Goal: Task Accomplishment & Management: Manage account settings

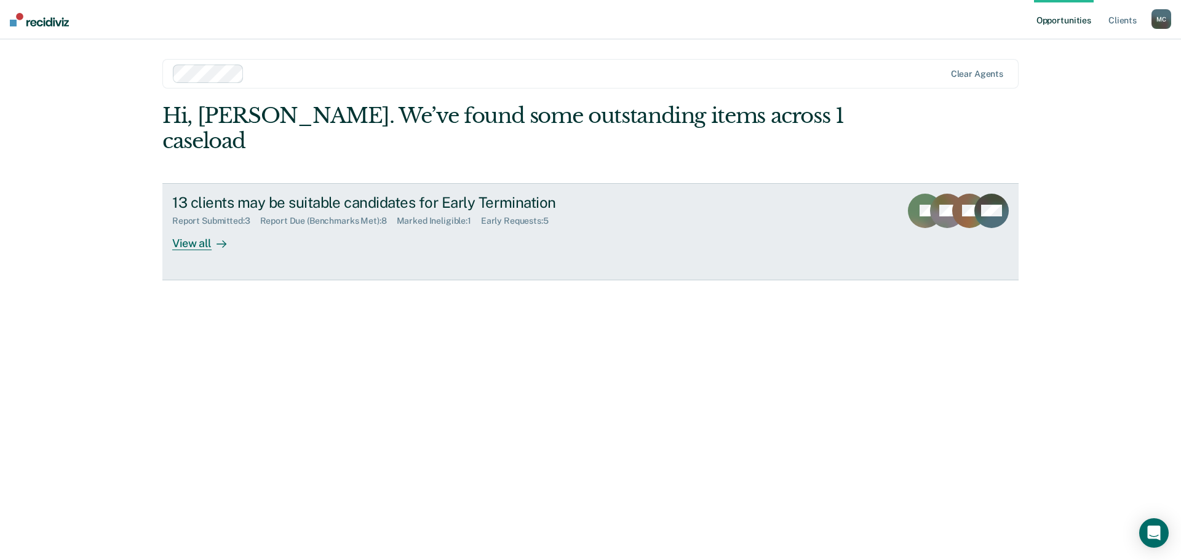
click at [494, 211] on div "Report Submitted : 3 Report Due (Benchmarks Met) : 8 Marked Ineligible : 1 Earl…" at bounding box center [388, 218] width 432 height 15
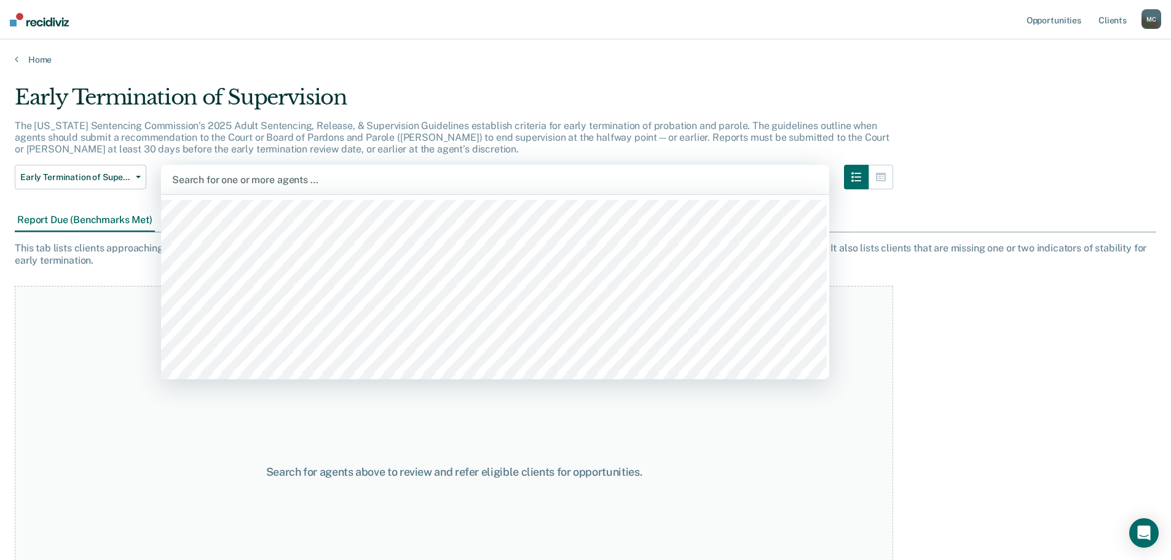
click at [88, 322] on div "Search for agents above to review and refer eligible clients for opportunities." at bounding box center [454, 472] width 879 height 373
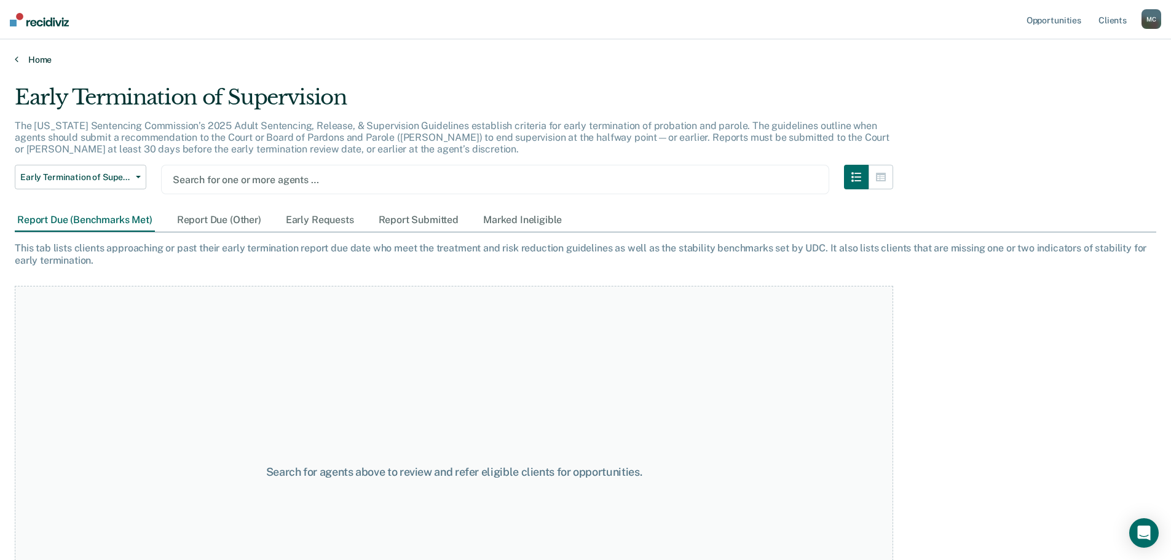
click at [28, 54] on link "Home" at bounding box center [586, 59] width 1142 height 11
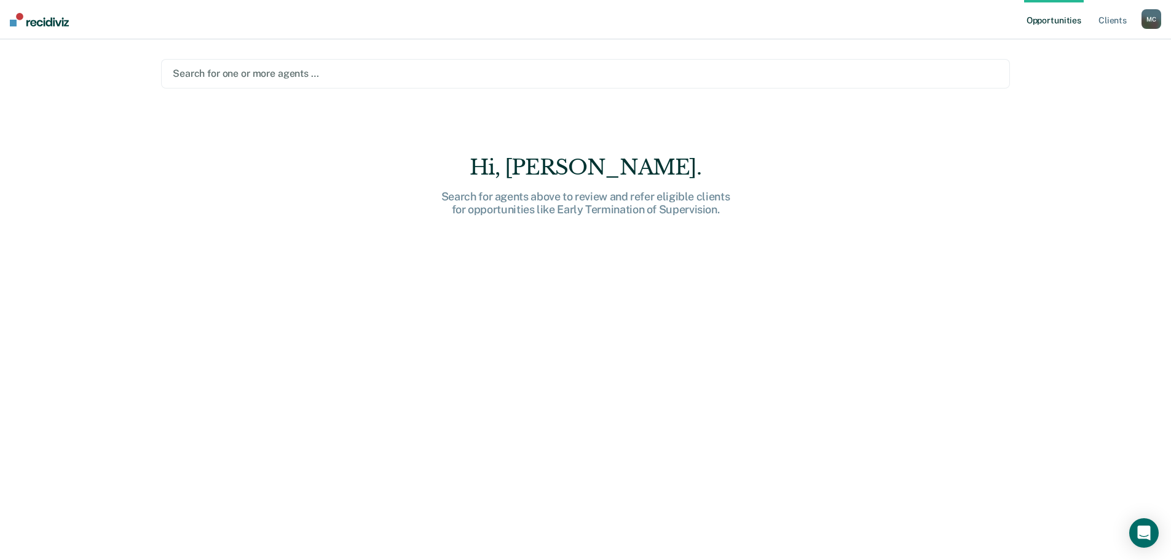
click at [571, 192] on div "Search for agents above to review and refer eligible clients for opportunities …" at bounding box center [586, 203] width 394 height 26
click at [301, 67] on div at bounding box center [586, 73] width 826 height 14
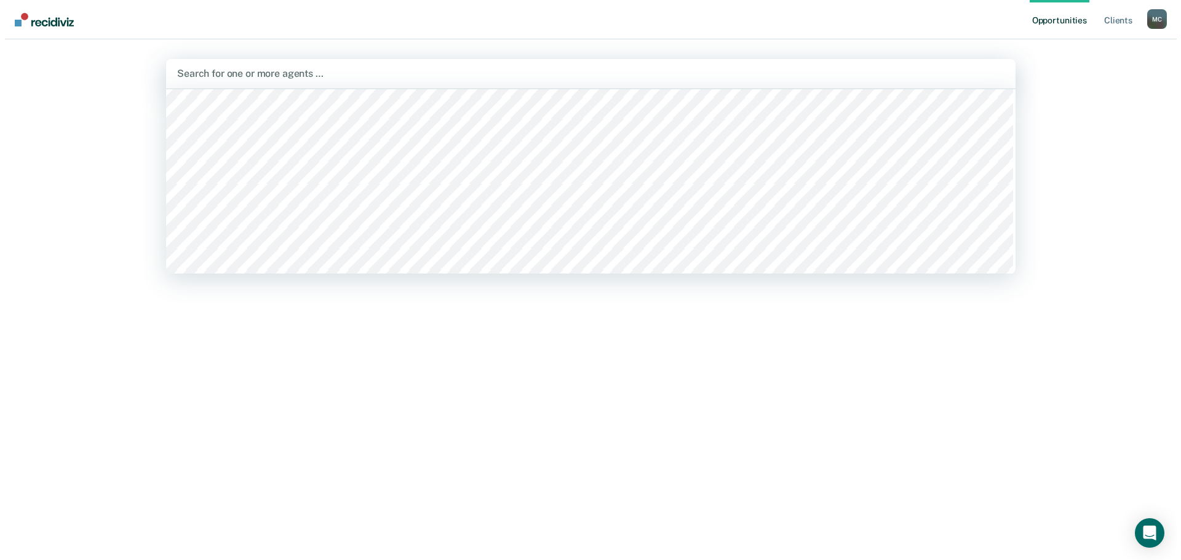
scroll to position [738, 0]
click at [275, 69] on div at bounding box center [585, 73] width 827 height 14
type input "nic"
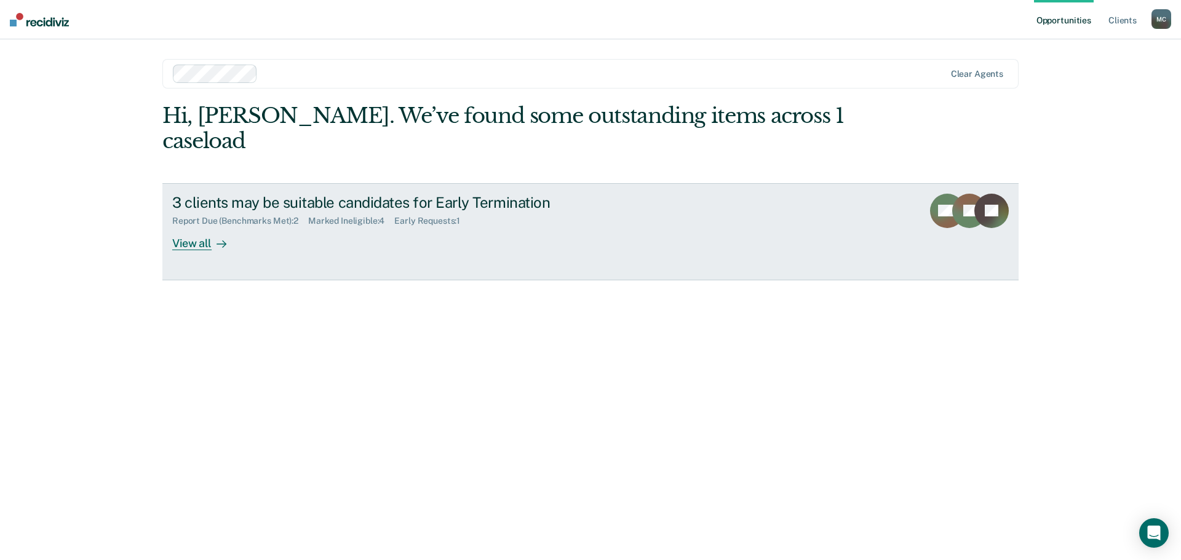
click at [362, 211] on div "Report Due (Benchmarks Met) : 2 Marked Ineligible : 4 Early Requests : 1" at bounding box center [388, 218] width 432 height 15
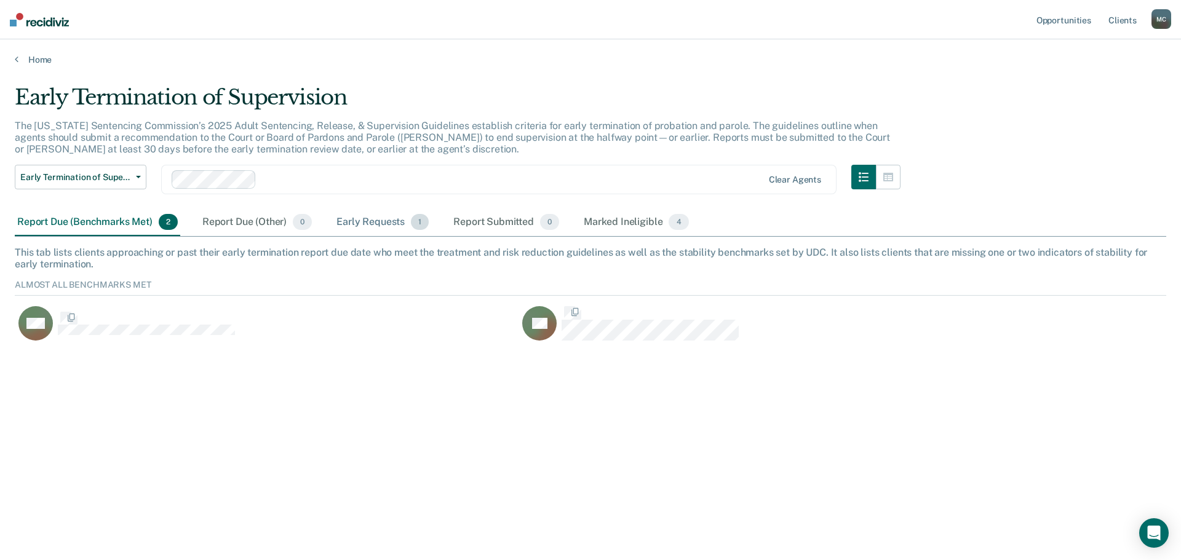
scroll to position [66, 1142]
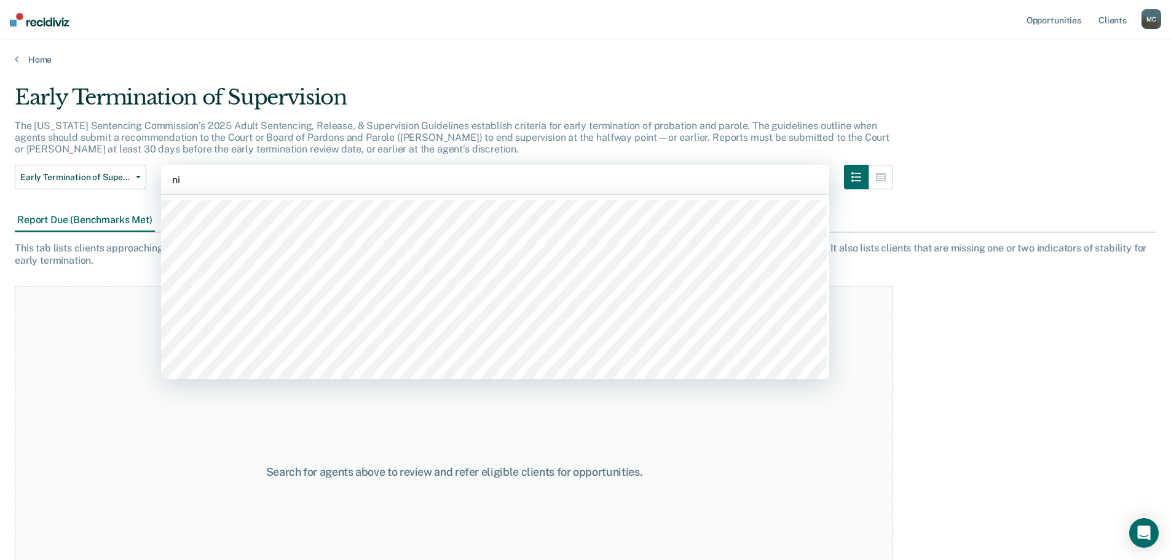
type input "nic"
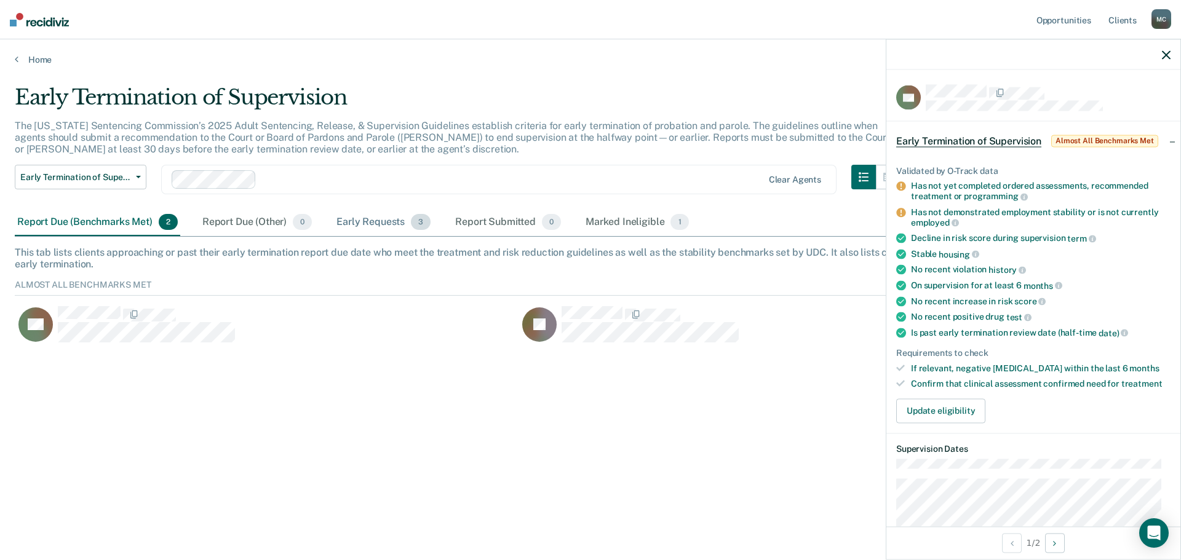
click at [378, 223] on div "Early Requests 3" at bounding box center [383, 222] width 99 height 27
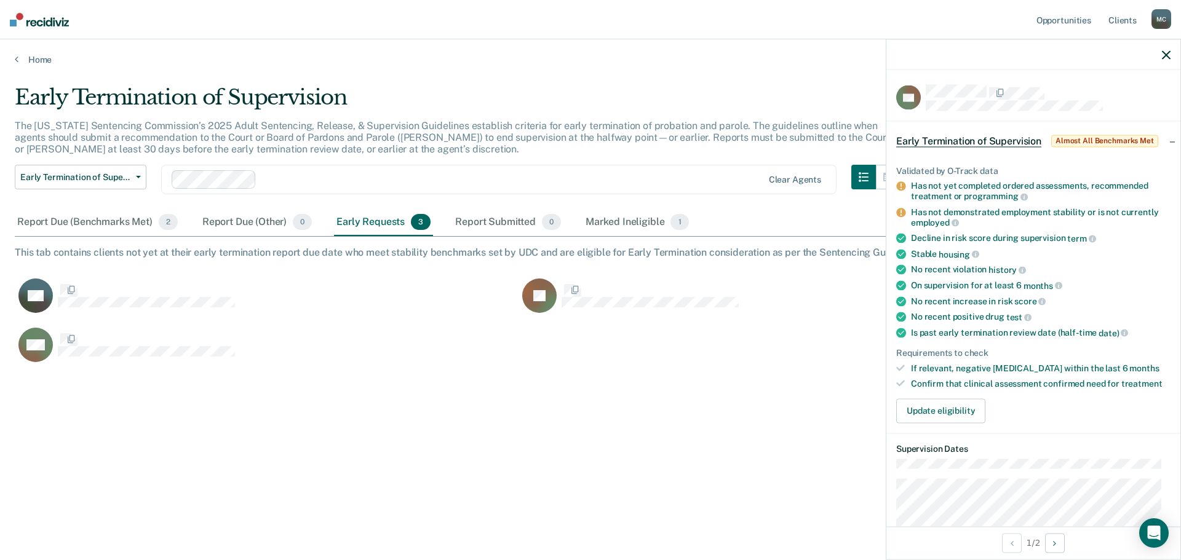
scroll to position [374, 1142]
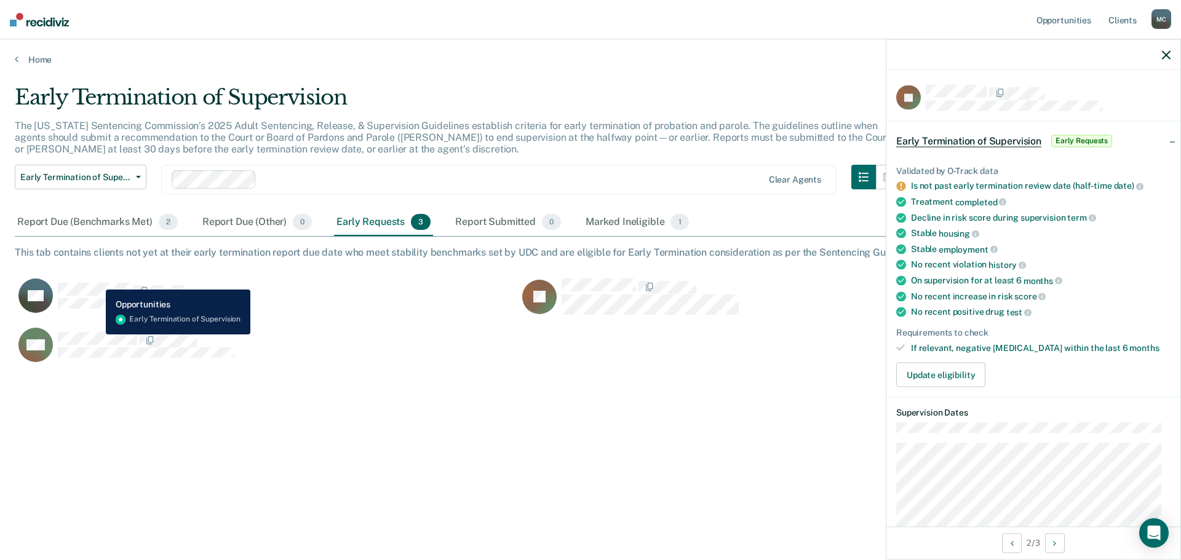
click at [97, 280] on div "GS" at bounding box center [126, 296] width 216 height 34
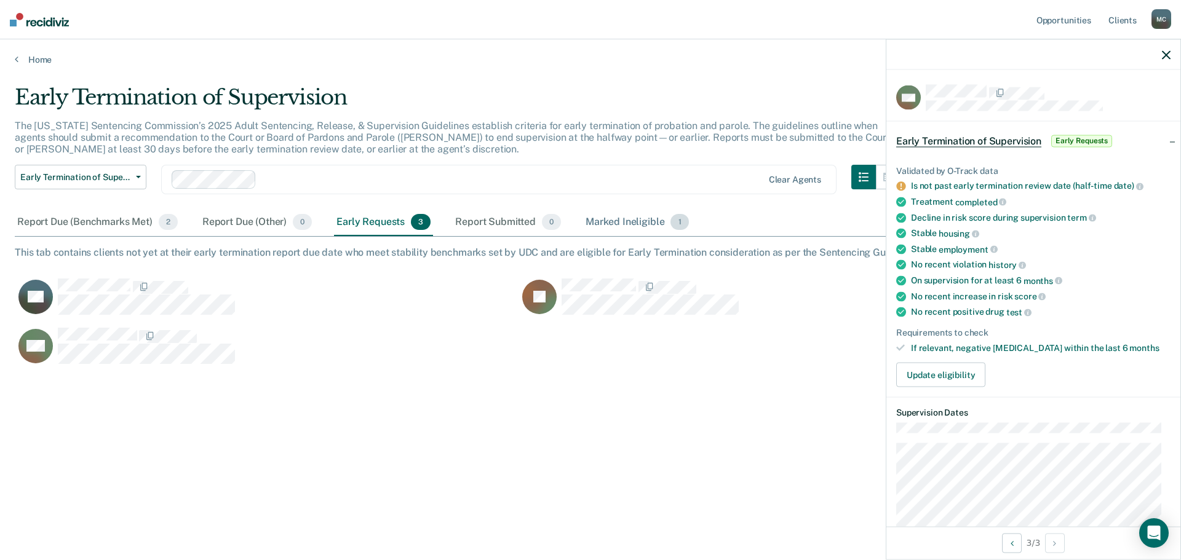
click at [643, 224] on div "Marked Ineligible 1" at bounding box center [637, 222] width 108 height 27
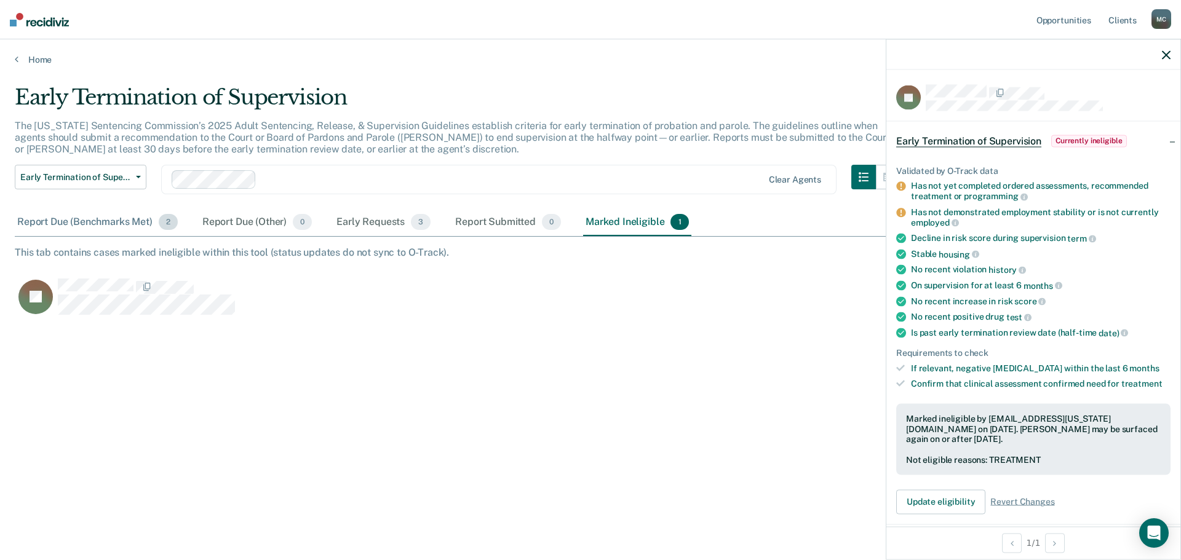
click at [58, 221] on div "Report Due (Benchmarks Met) 2" at bounding box center [97, 222] width 165 height 27
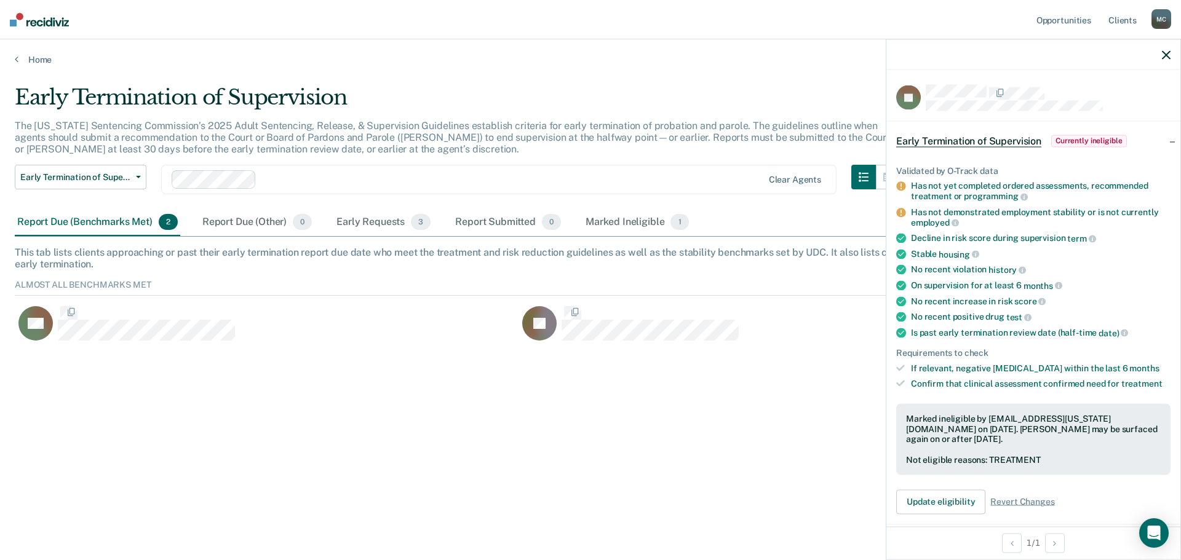
scroll to position [66, 1142]
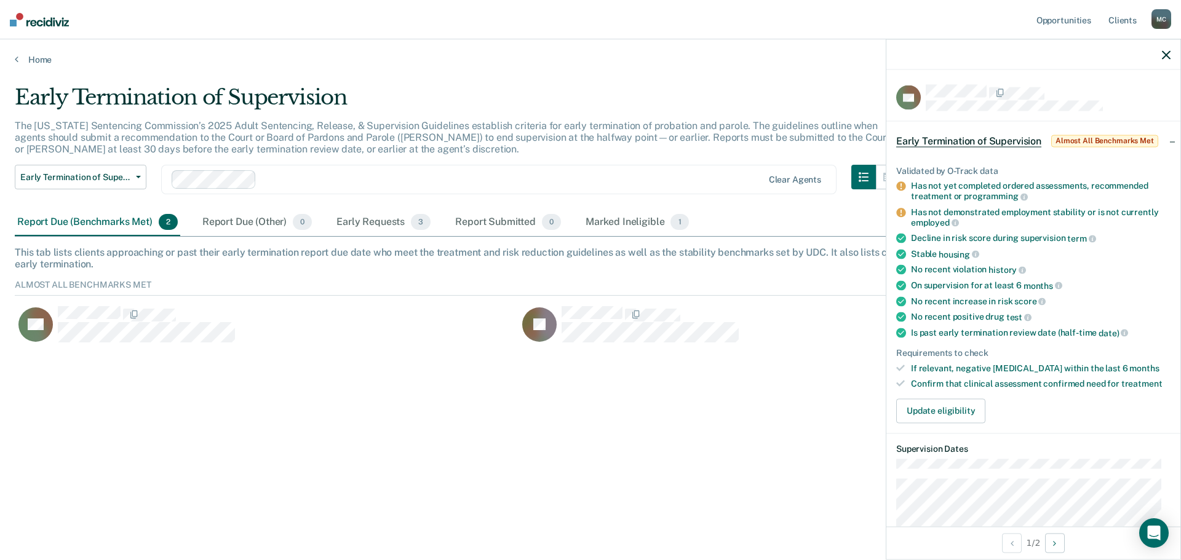
click at [1163, 140] on div "Early Termination of Supervision Almost All Benchmarks Met" at bounding box center [1033, 140] width 294 height 39
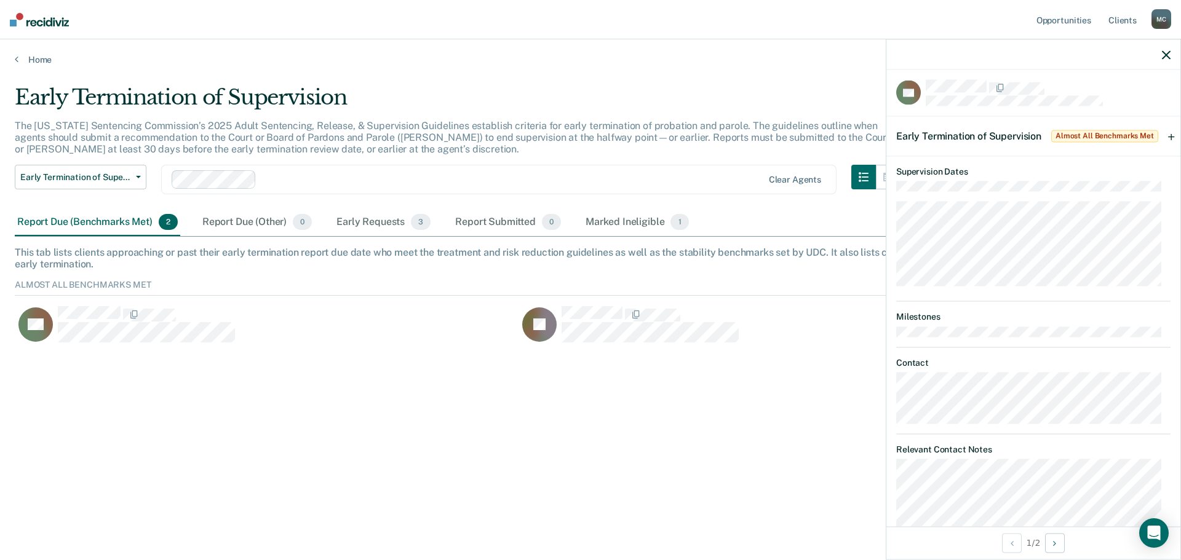
scroll to position [0, 0]
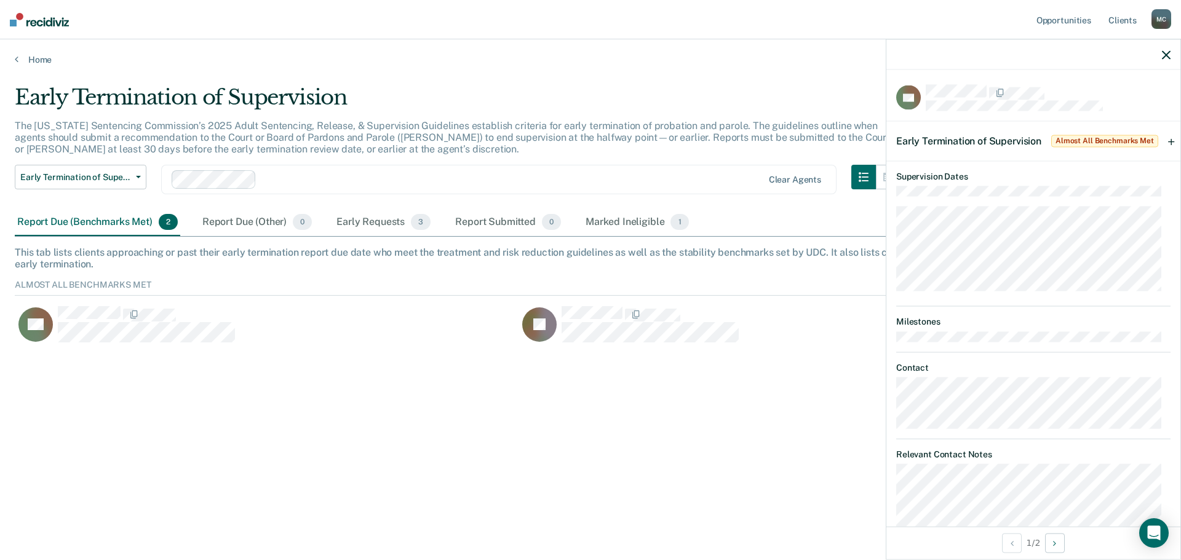
click at [1144, 141] on span "Almost All Benchmarks Met" at bounding box center [1104, 141] width 107 height 12
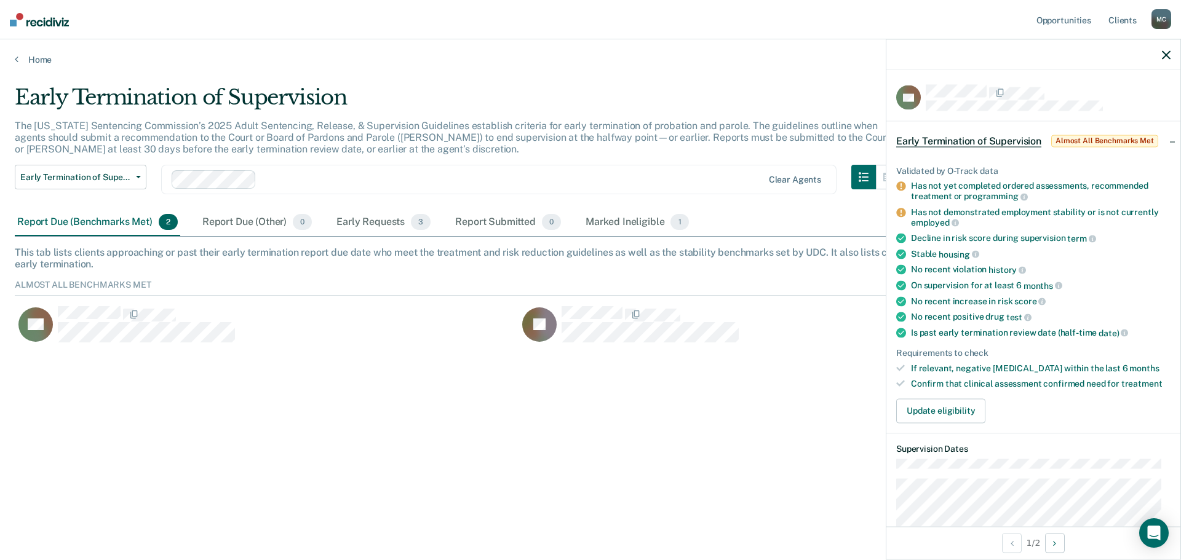
click at [1144, 141] on span "Almost All Benchmarks Met" at bounding box center [1104, 141] width 107 height 12
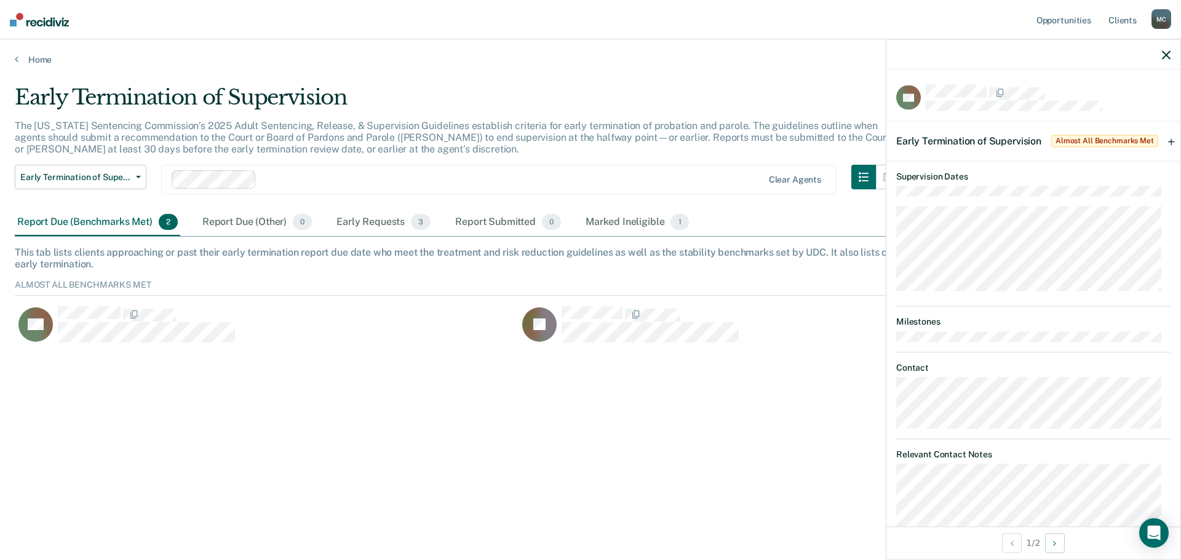
click at [1144, 141] on span "Almost All Benchmarks Met" at bounding box center [1104, 141] width 107 height 12
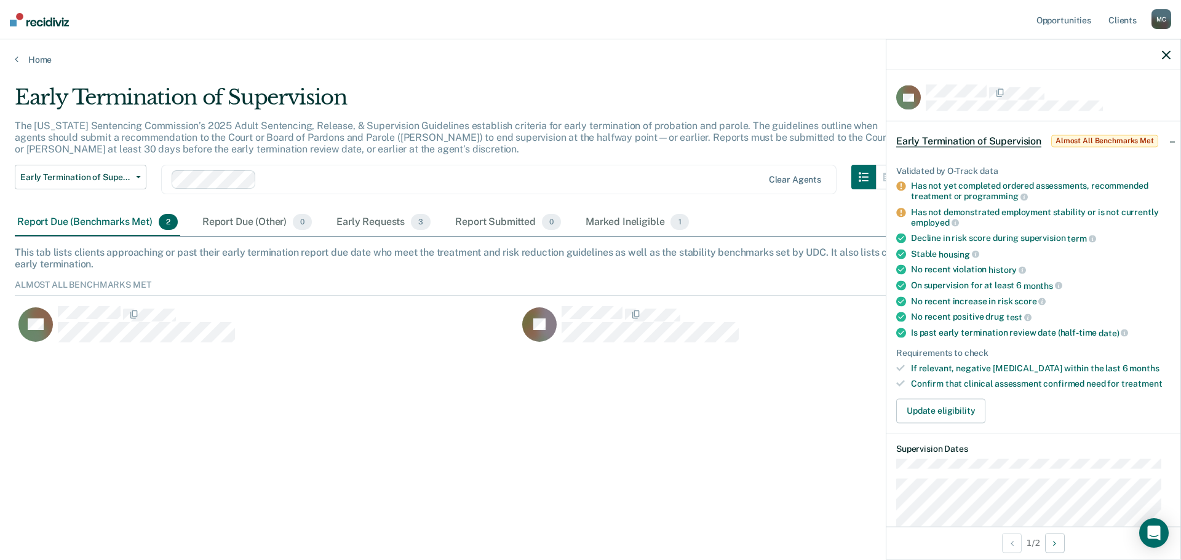
click at [1163, 141] on div "Early Termination of Supervision Almost All Benchmarks Met" at bounding box center [1033, 140] width 294 height 39
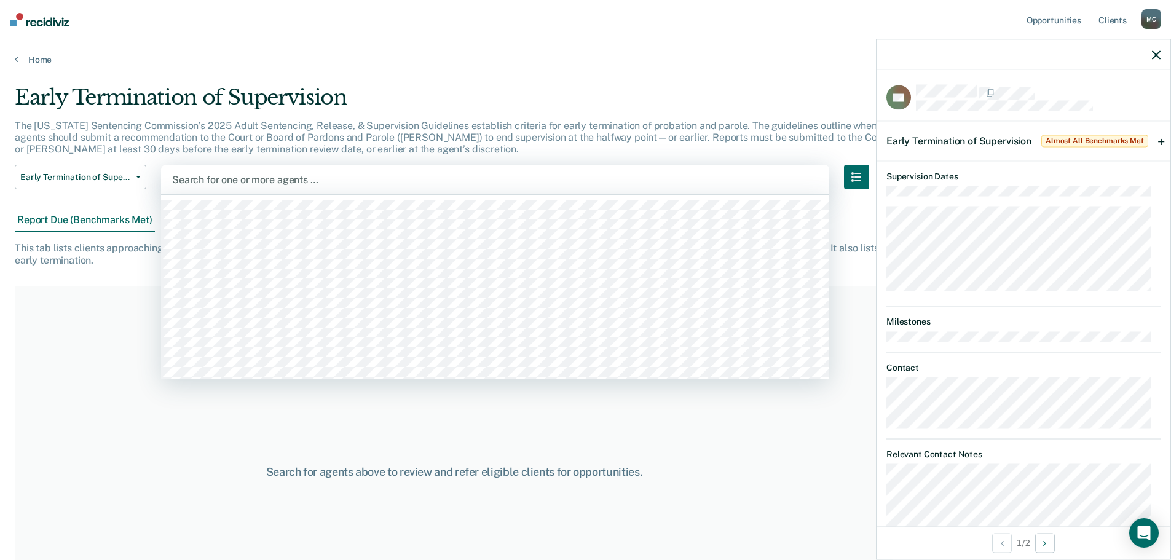
click at [243, 180] on div at bounding box center [495, 180] width 646 height 14
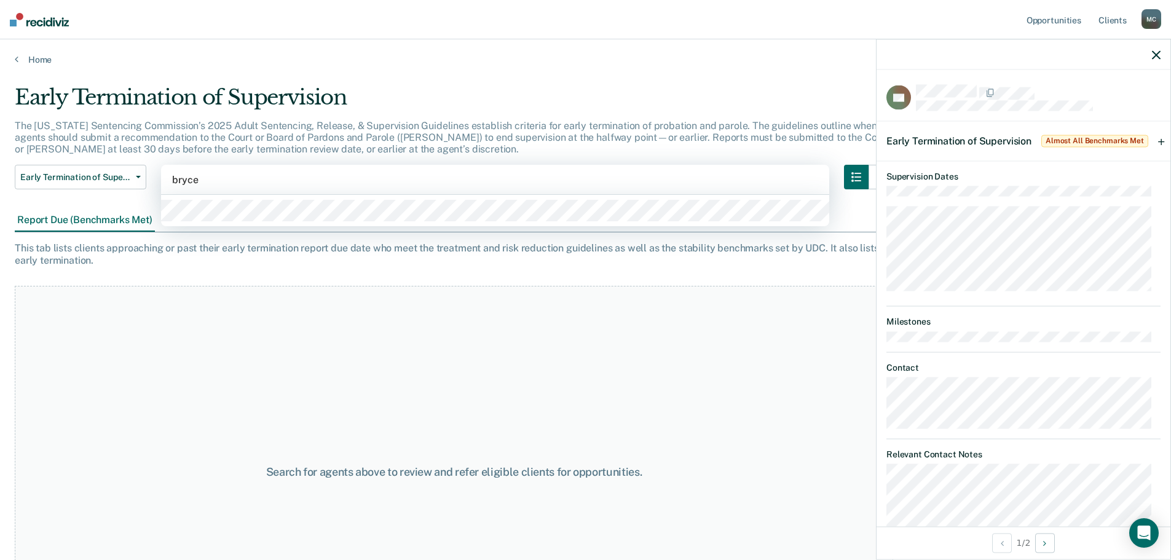
type input "bryce a"
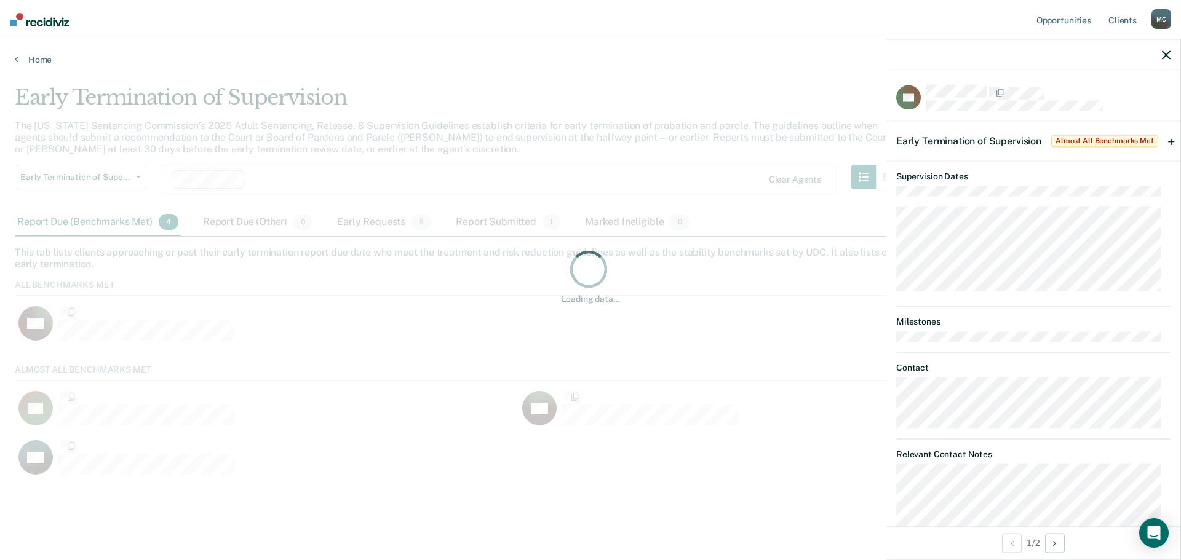
scroll to position [115, 1142]
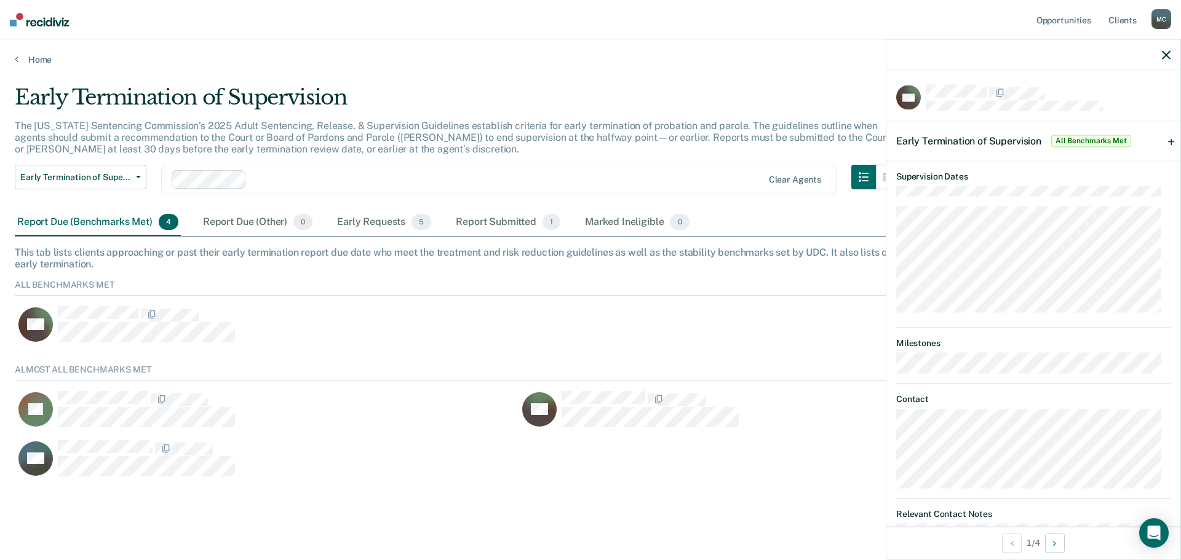
click at [1163, 141] on div "Early Termination of Supervision All Benchmarks Met" at bounding box center [1033, 140] width 294 height 39
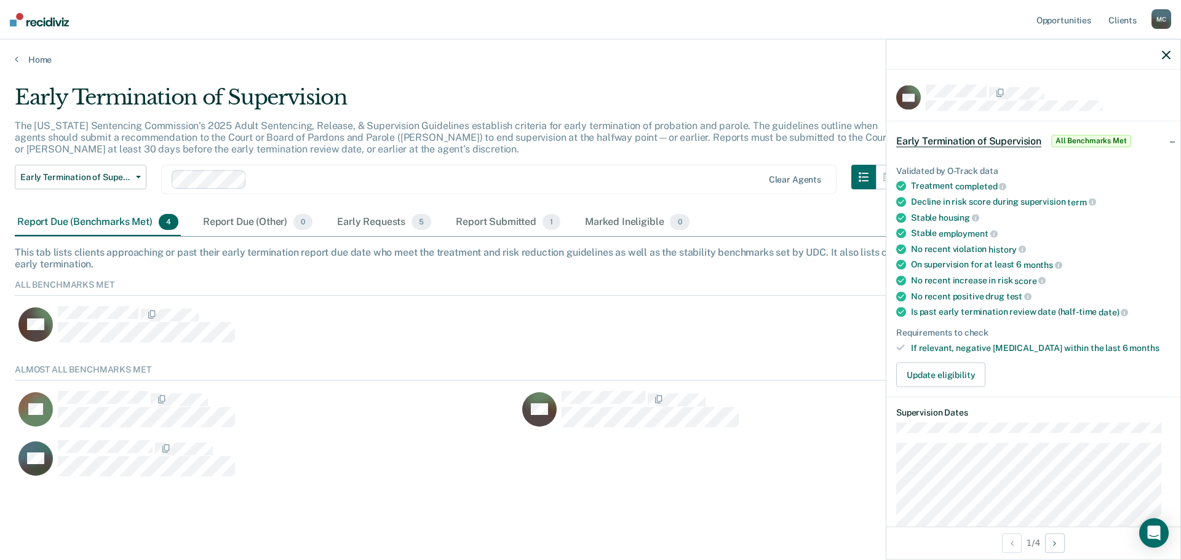
click at [1158, 140] on div "Early Termination of Supervision All Benchmarks Met" at bounding box center [1033, 140] width 294 height 39
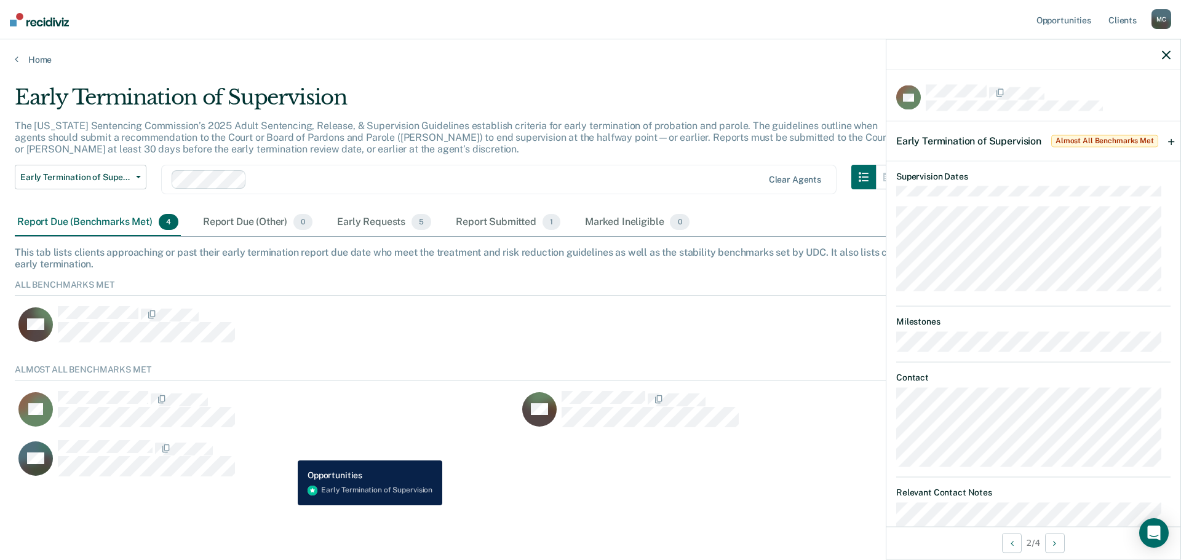
click at [288, 451] on div "HD" at bounding box center [259, 459] width 489 height 38
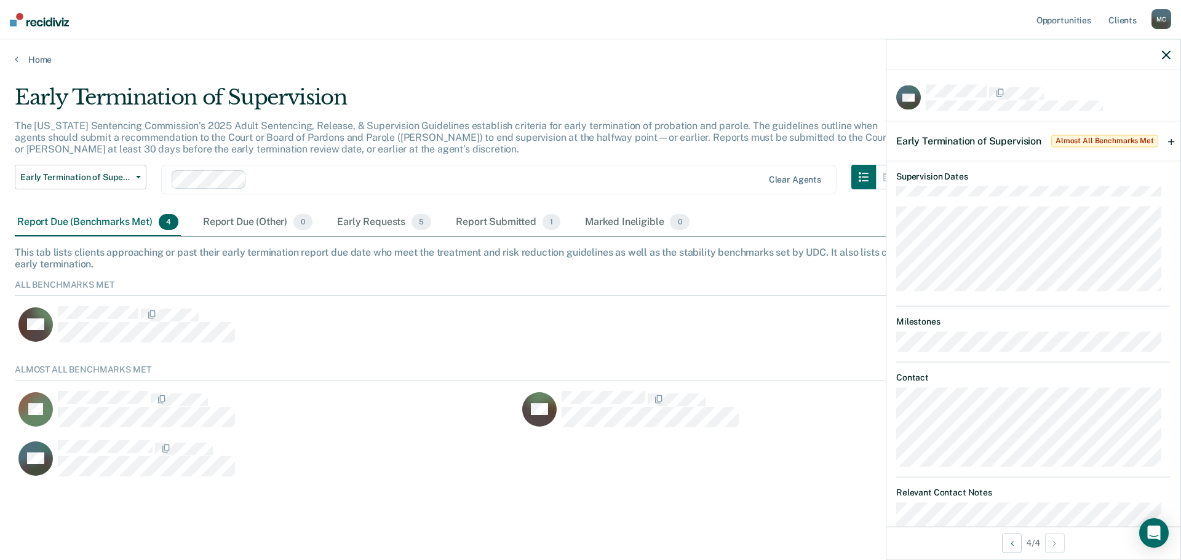
click at [419, 347] on div "CH" at bounding box center [518, 330] width 1007 height 49
click at [1112, 140] on span "All Benchmarks Met" at bounding box center [1091, 141] width 80 height 12
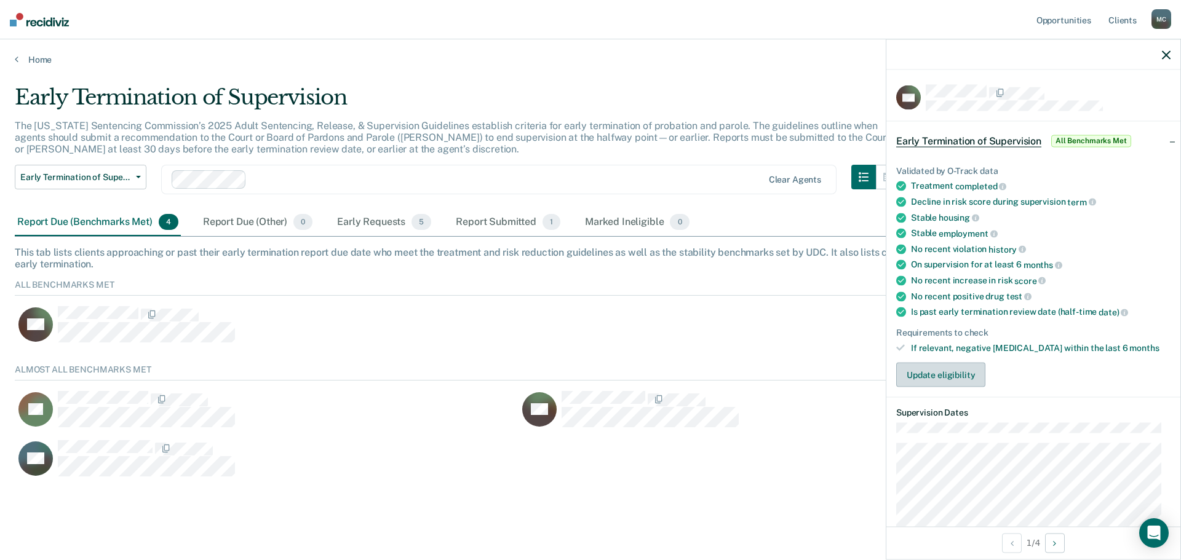
click at [955, 373] on button "Update eligibility" at bounding box center [940, 375] width 89 height 25
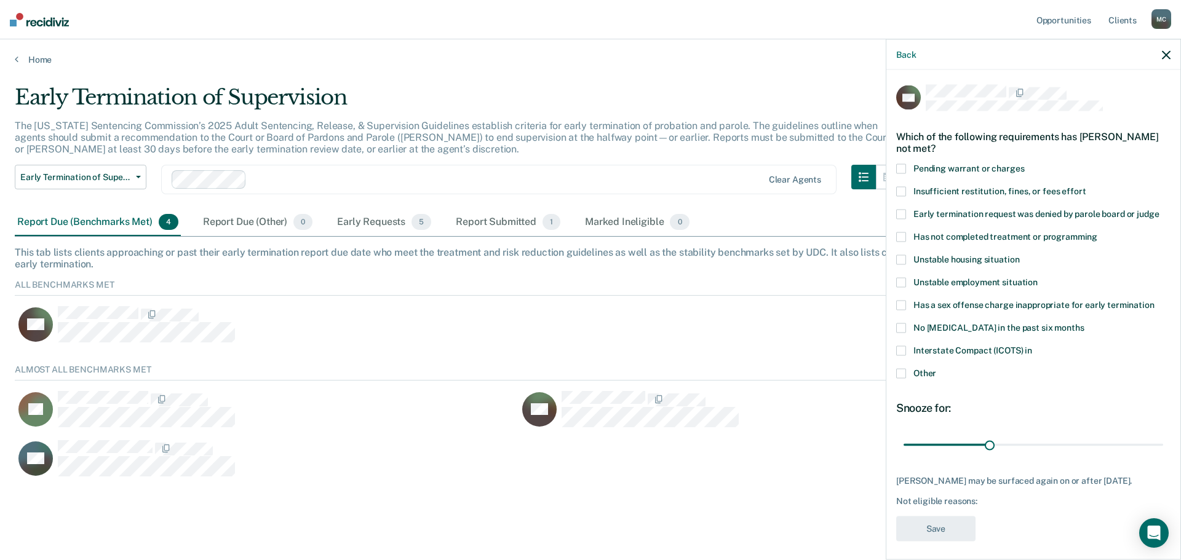
click at [903, 373] on span at bounding box center [901, 374] width 10 height 10
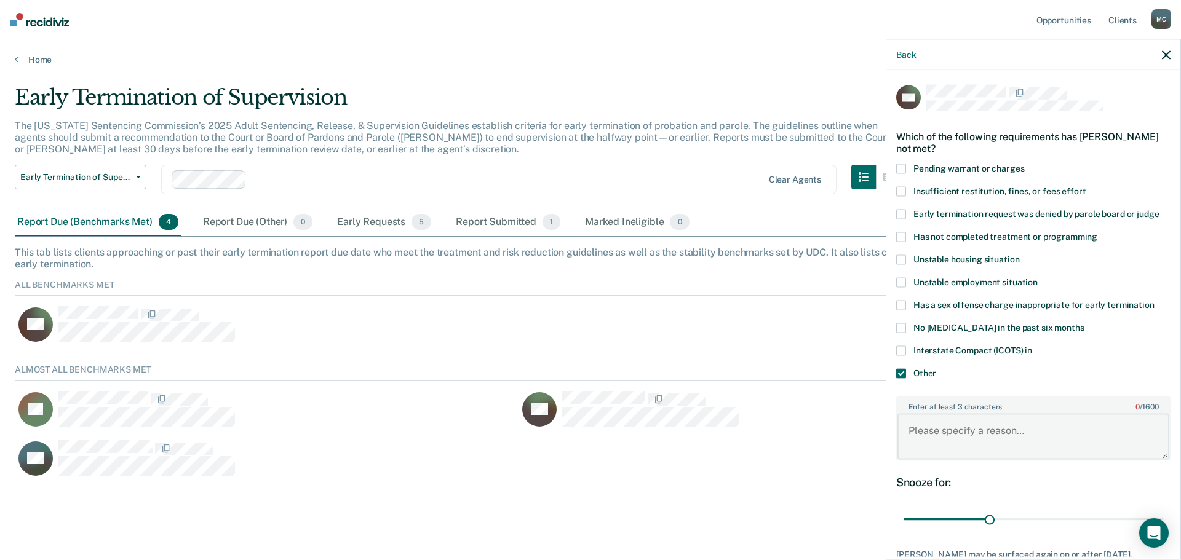
click at [972, 414] on textarea "Enter at least 3 characters 0 / 1600" at bounding box center [1033, 437] width 272 height 46
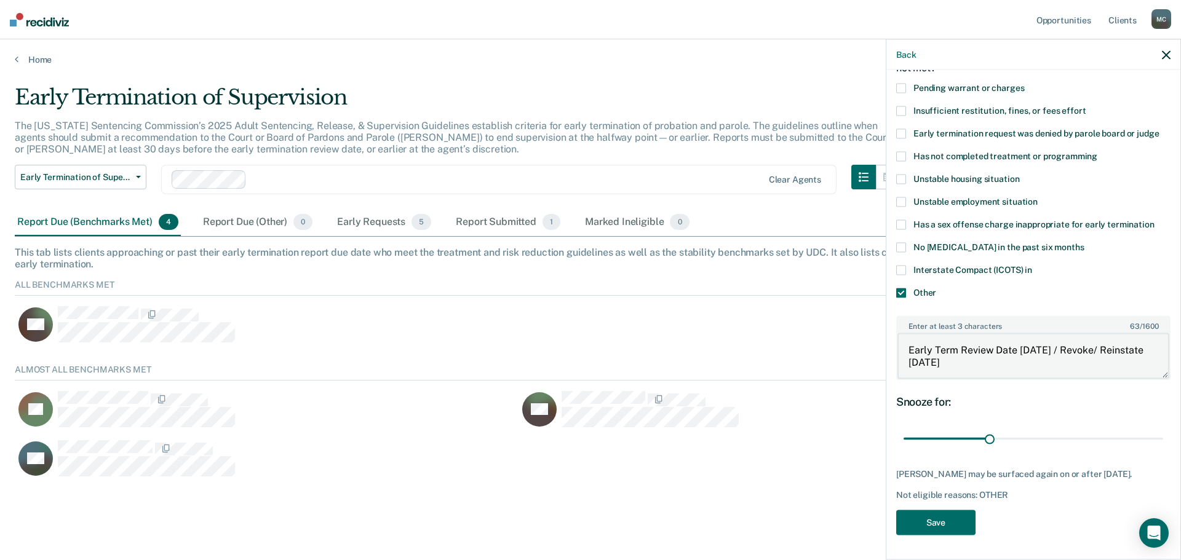
scroll to position [90, 0]
type textarea "Early Term Review Date [DATE] / Revoke/ Reinstate [DATE]"
click at [946, 518] on button "Save" at bounding box center [935, 522] width 79 height 25
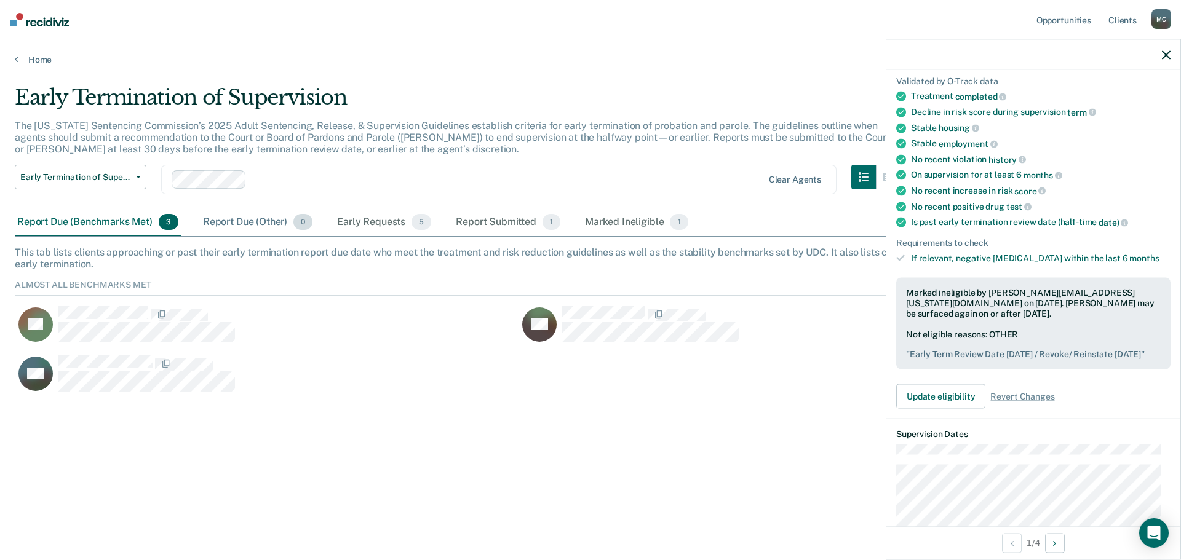
click at [282, 221] on div "Report Due (Other) 0" at bounding box center [257, 222] width 114 height 27
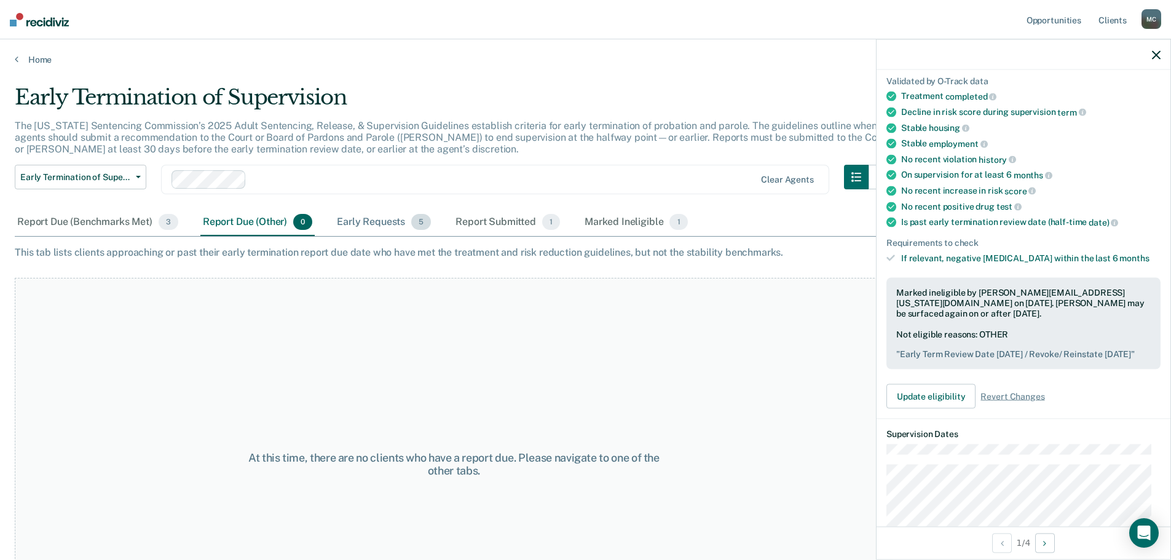
click at [370, 221] on div "Early Requests 5" at bounding box center [383, 222] width 99 height 27
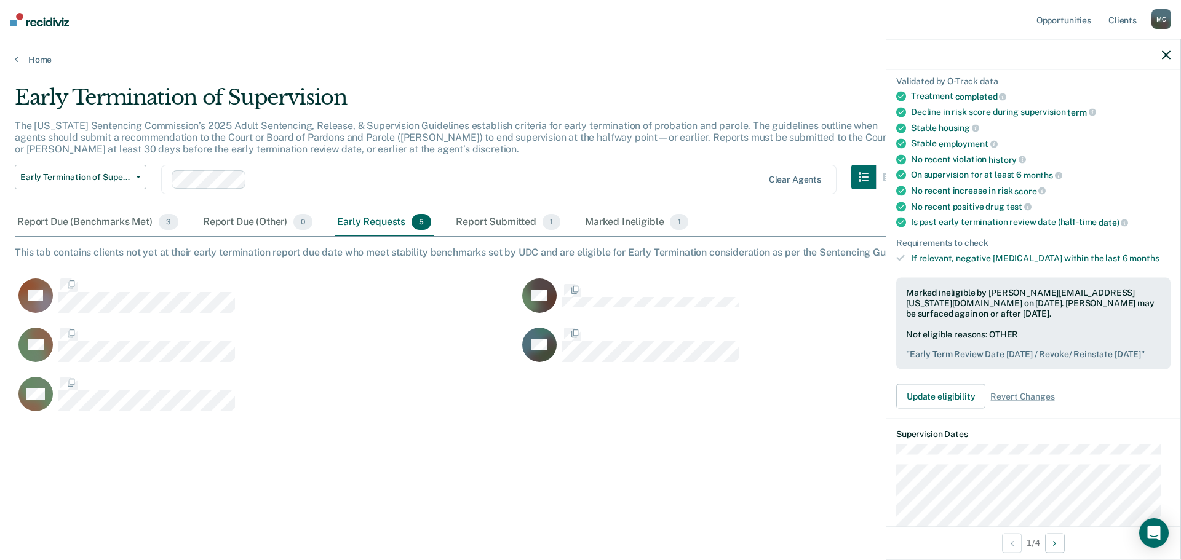
scroll to position [374, 1142]
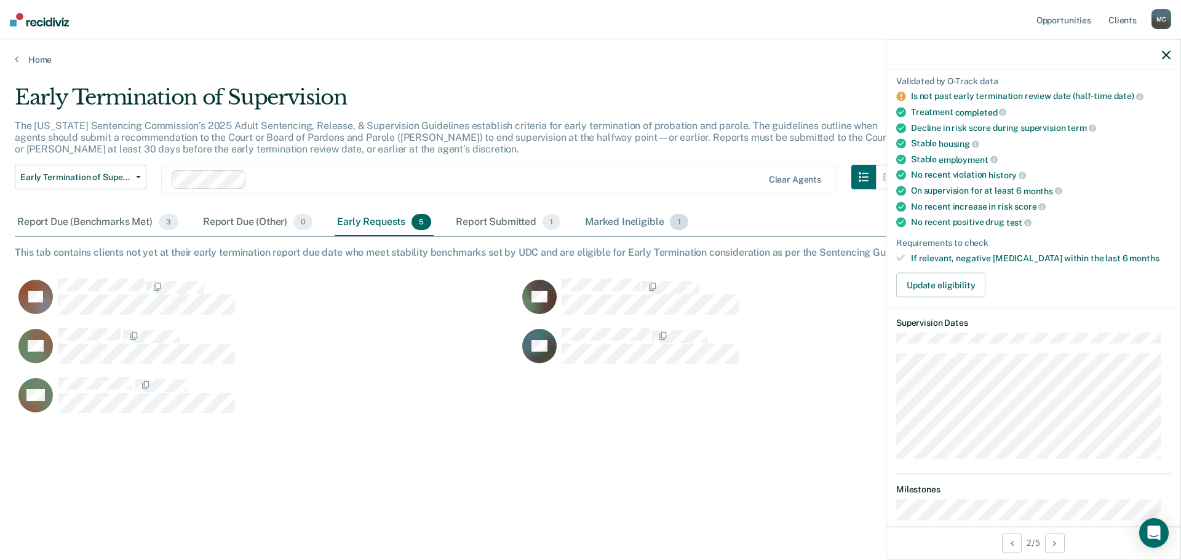
click at [609, 222] on div "Marked Ineligible 1" at bounding box center [636, 222] width 108 height 27
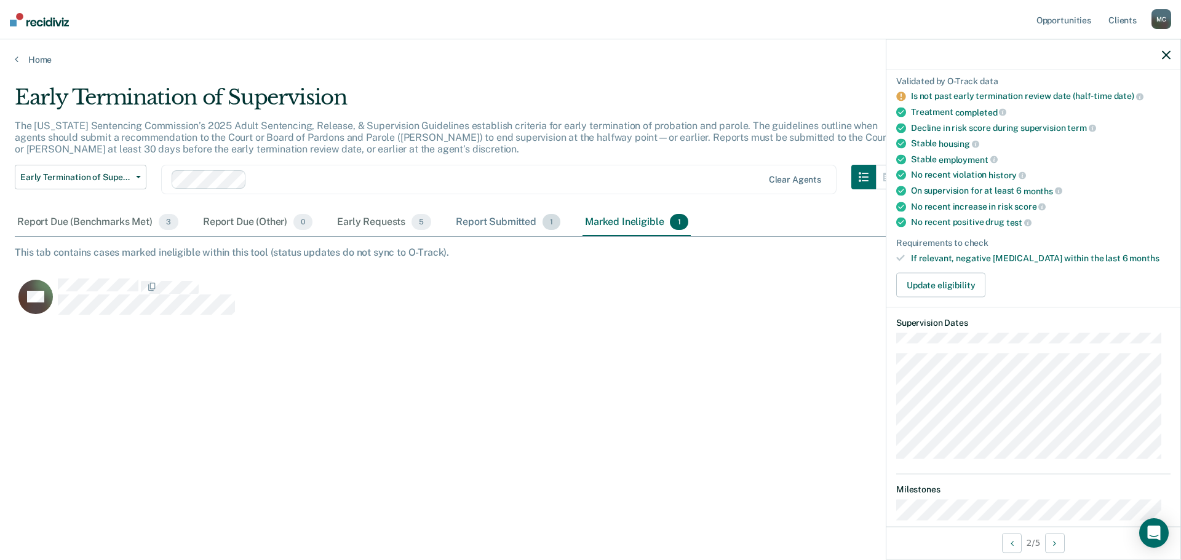
click at [486, 228] on div "Report Submitted 1" at bounding box center [507, 222] width 109 height 27
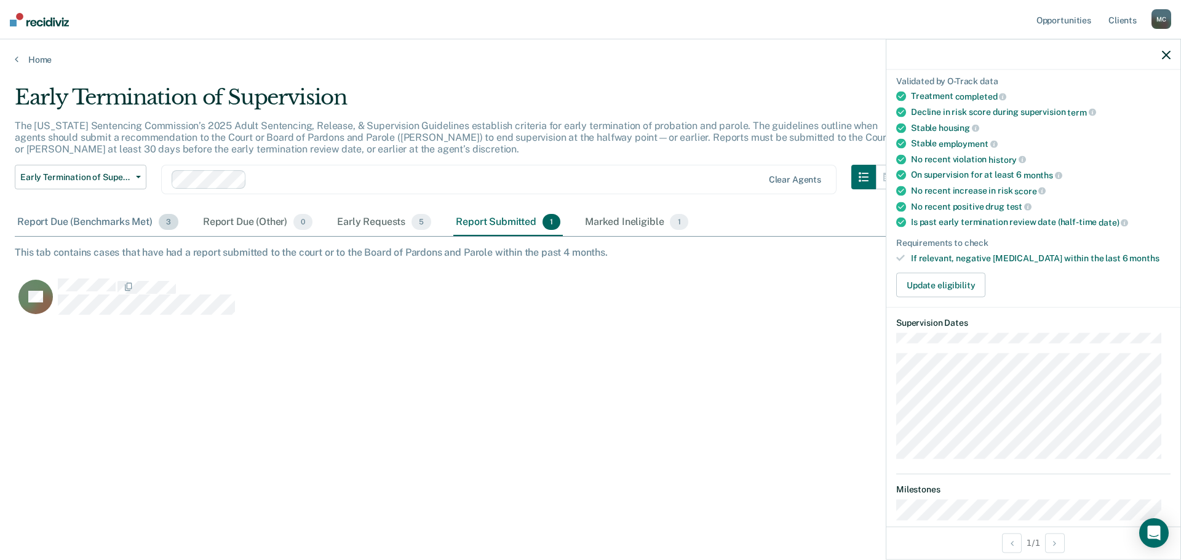
click at [105, 224] on div "Report Due (Benchmarks Met) 3" at bounding box center [98, 222] width 166 height 27
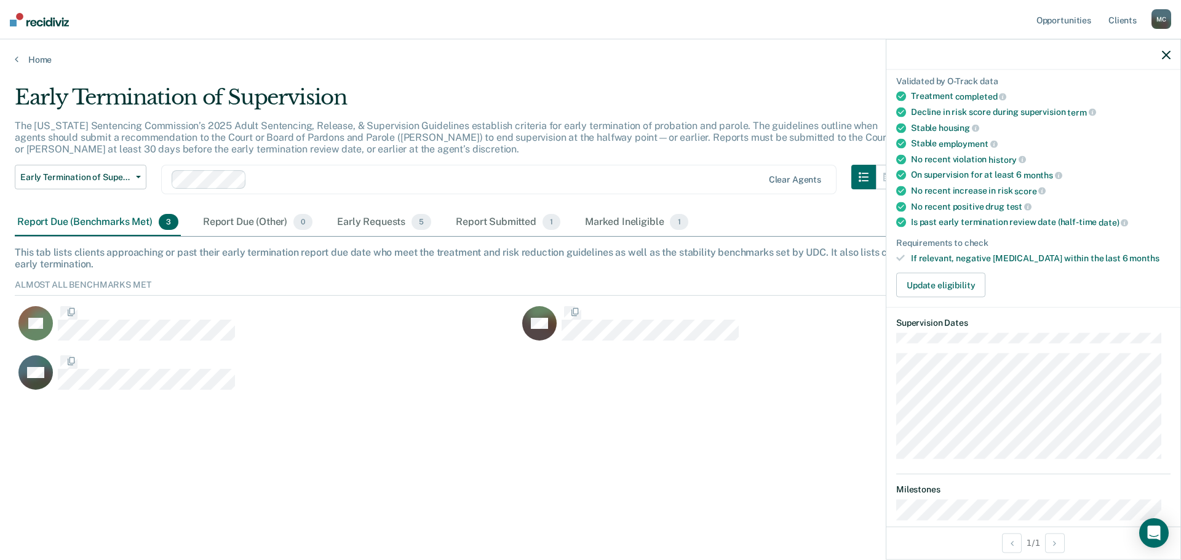
scroll to position [115, 1142]
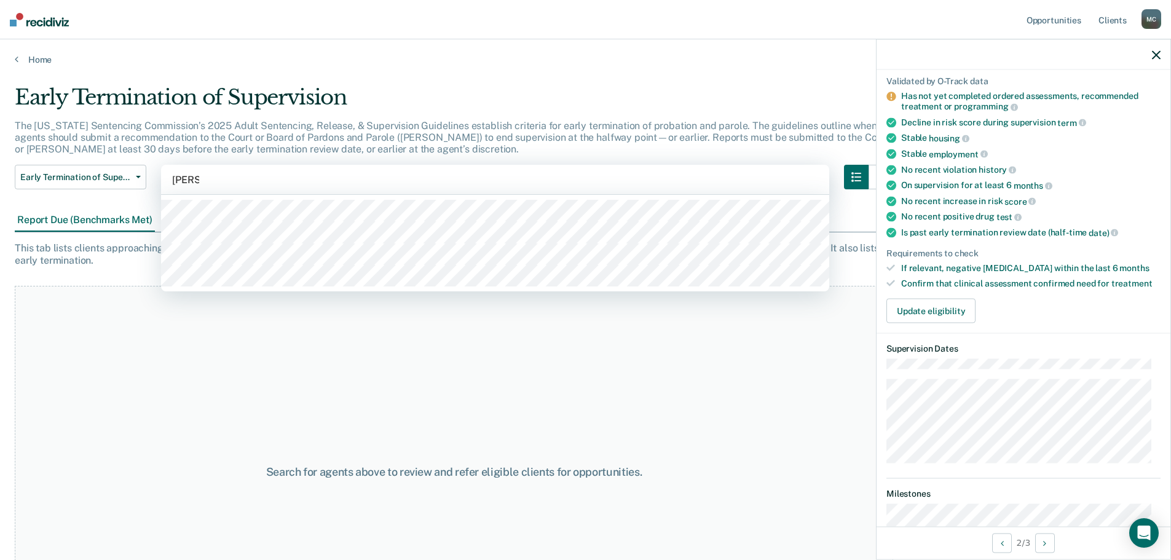
type input "[PERSON_NAME]"
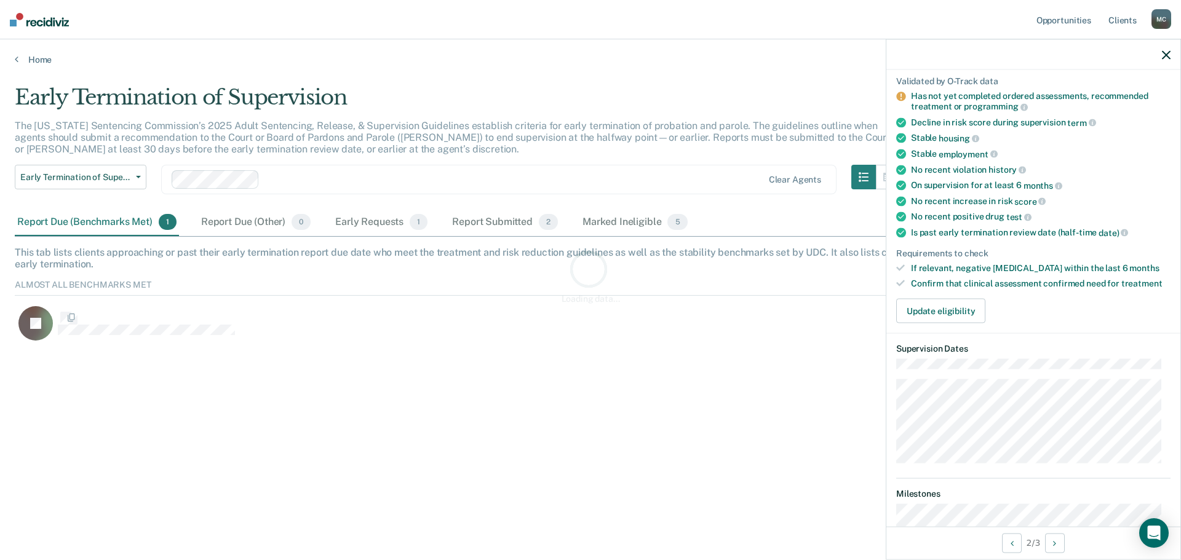
scroll to position [66, 1142]
click at [1173, 57] on div at bounding box center [1033, 54] width 294 height 31
click at [1167, 52] on icon "button" at bounding box center [1165, 54] width 9 height 9
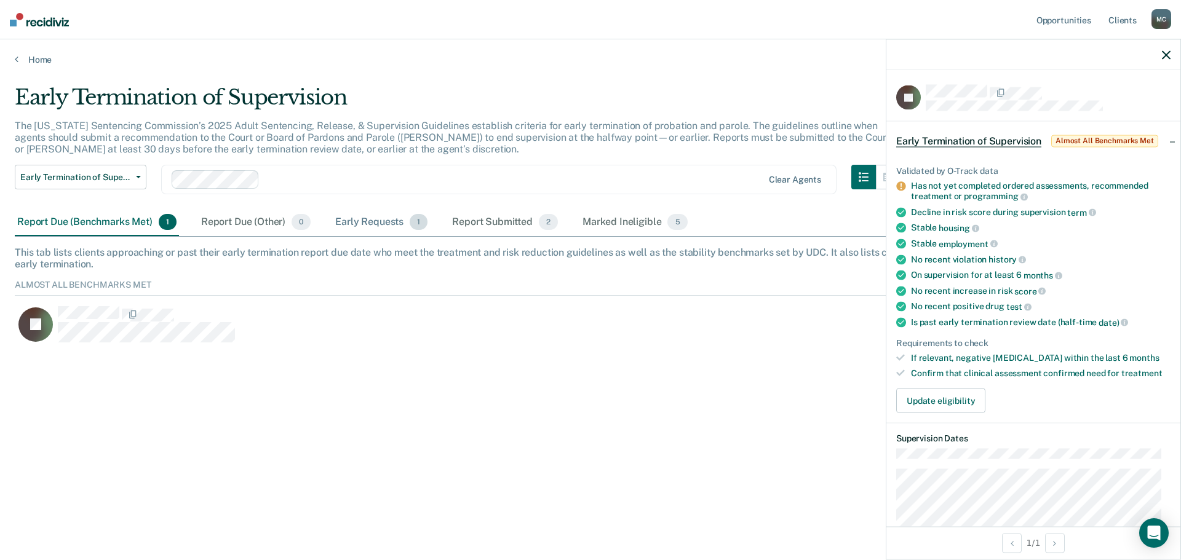
click at [368, 218] on div "Early Requests 1" at bounding box center [381, 222] width 97 height 27
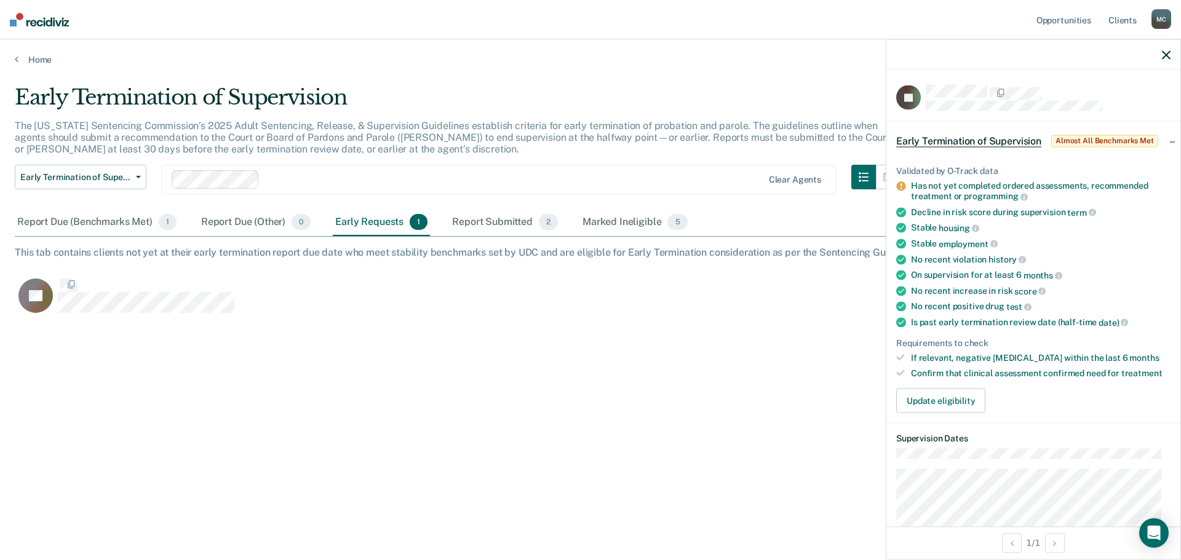
scroll to position [374, 1142]
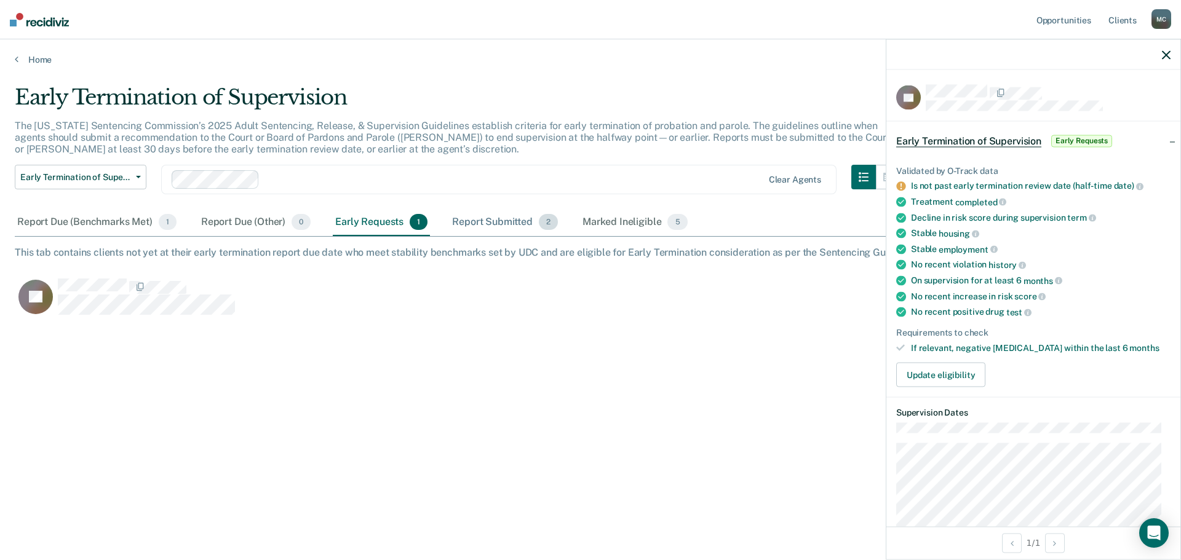
click at [524, 222] on div "Report Submitted 2" at bounding box center [504, 222] width 111 height 27
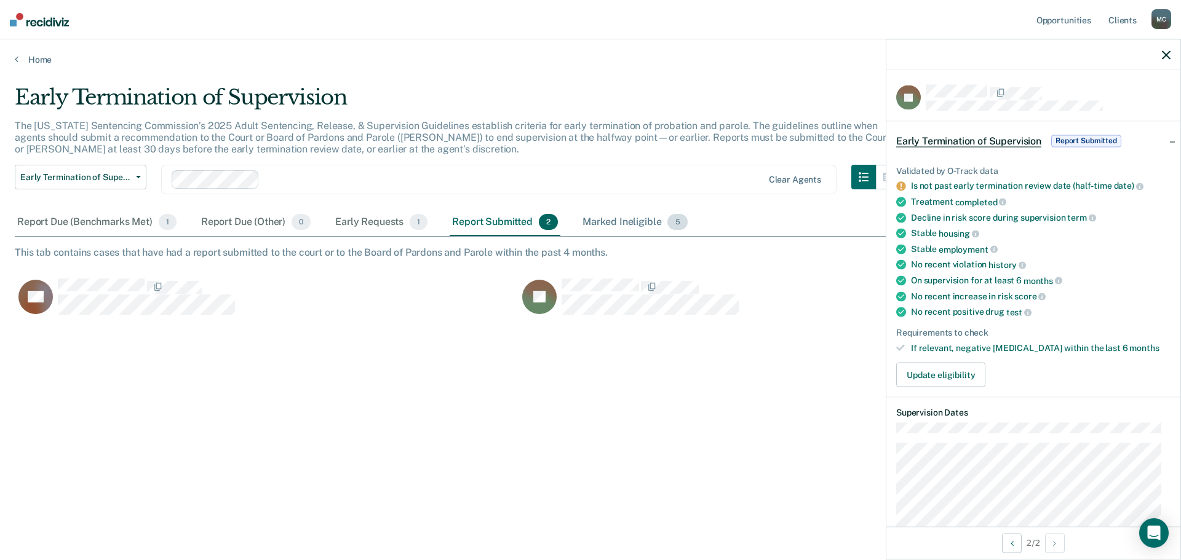
click at [612, 221] on div "Marked Ineligible 5" at bounding box center [635, 222] width 110 height 27
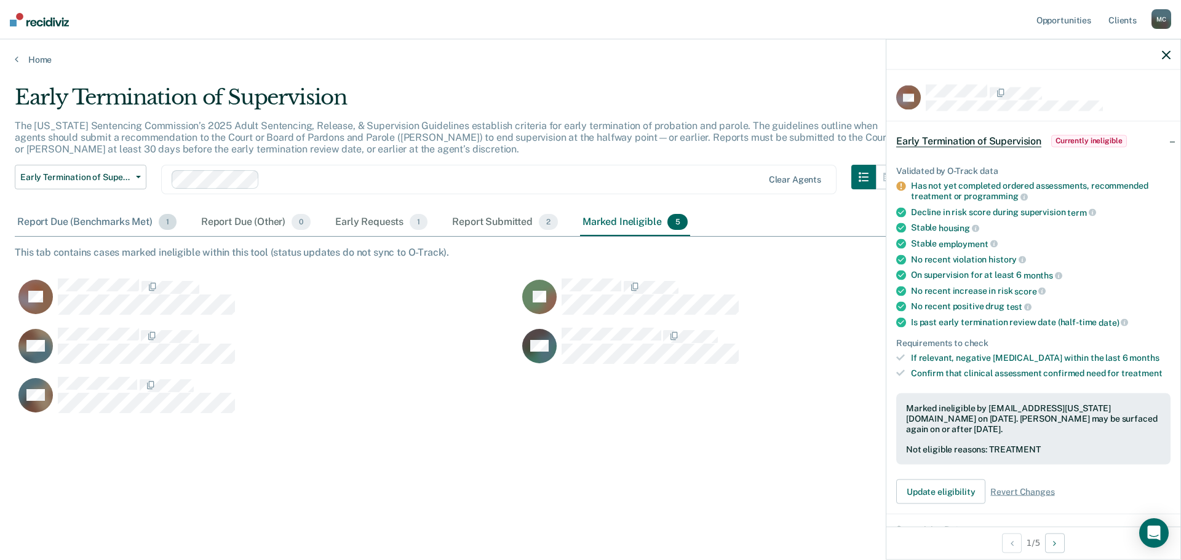
click at [122, 223] on div "Report Due (Benchmarks Met) 1" at bounding box center [97, 222] width 164 height 27
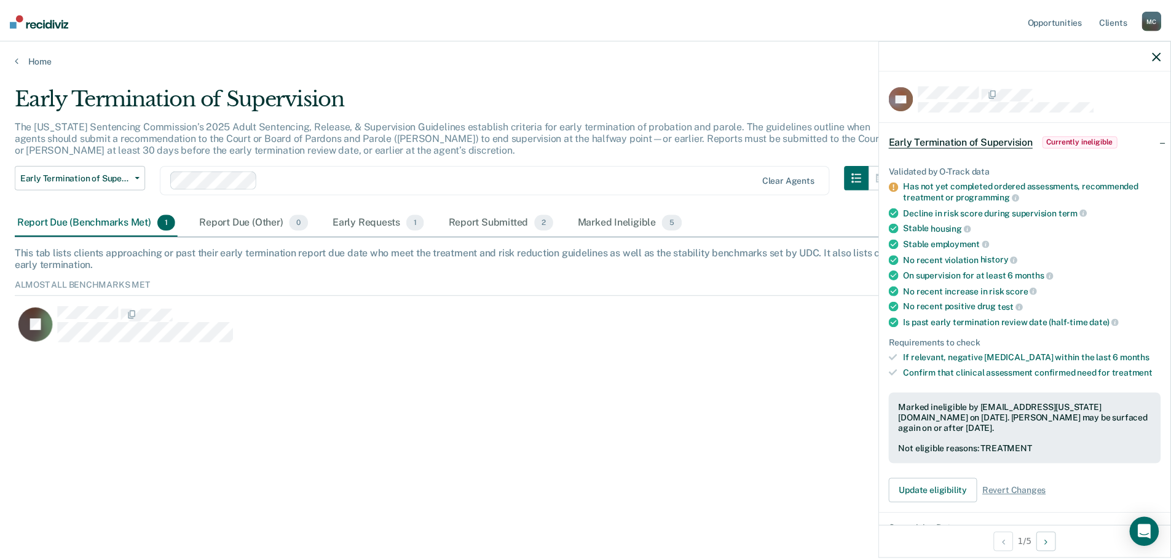
scroll to position [66, 1142]
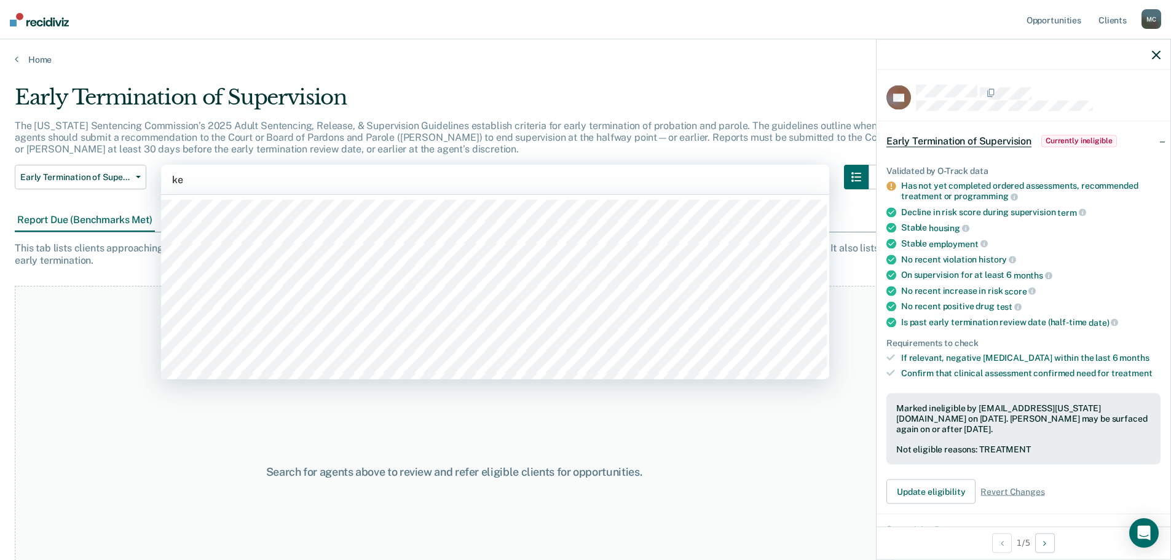
type input "kel"
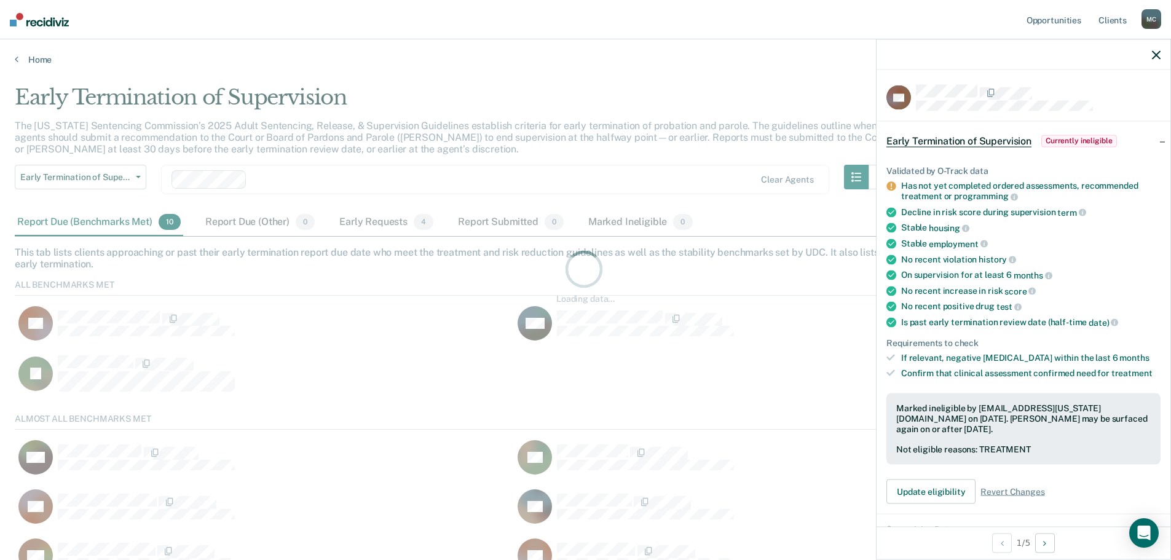
scroll to position [213, 1133]
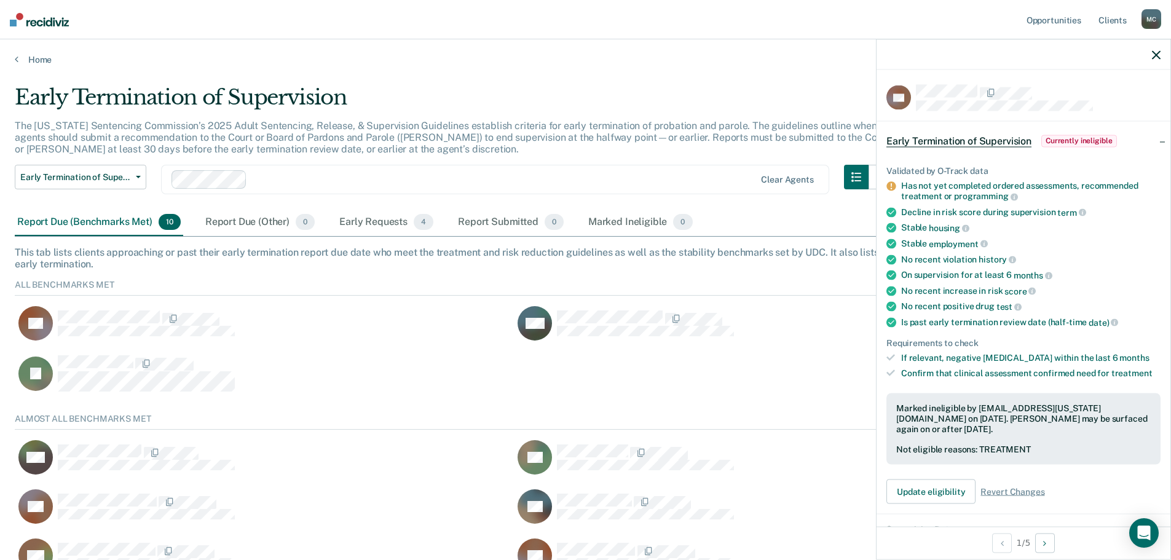
click at [1161, 53] on div at bounding box center [1024, 54] width 294 height 31
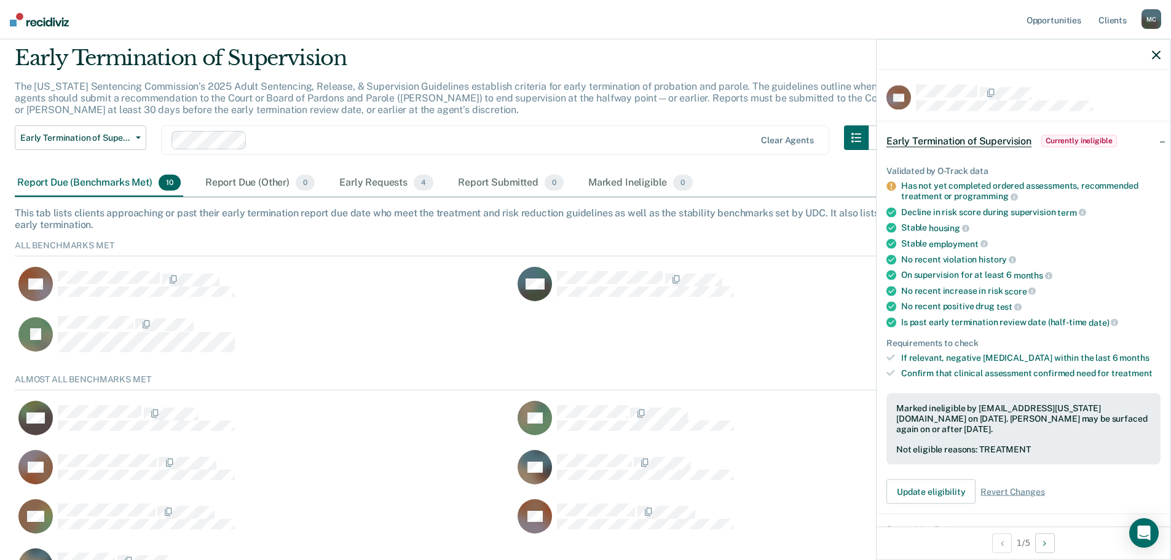
scroll to position [0, 0]
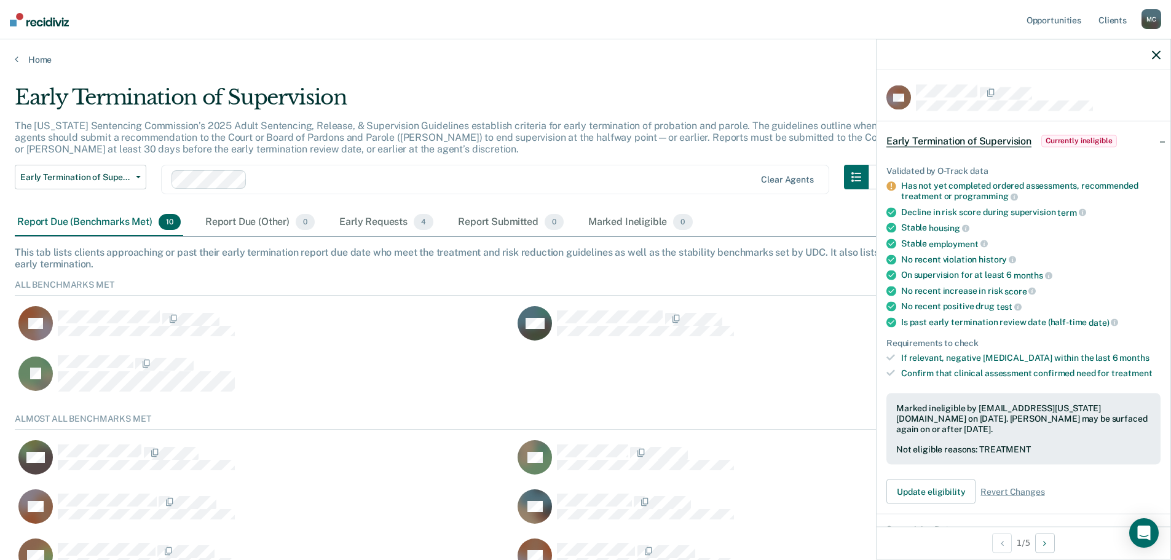
click at [86, 220] on div "Report Due (Benchmarks Met) 10" at bounding box center [99, 222] width 168 height 27
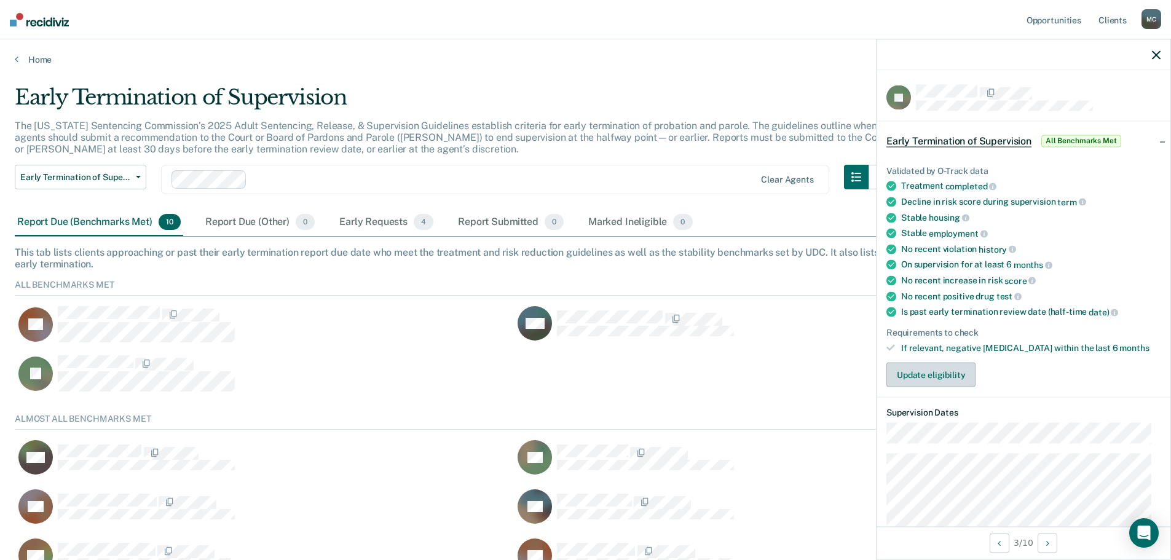
click at [913, 376] on button "Update eligibility" at bounding box center [931, 375] width 89 height 25
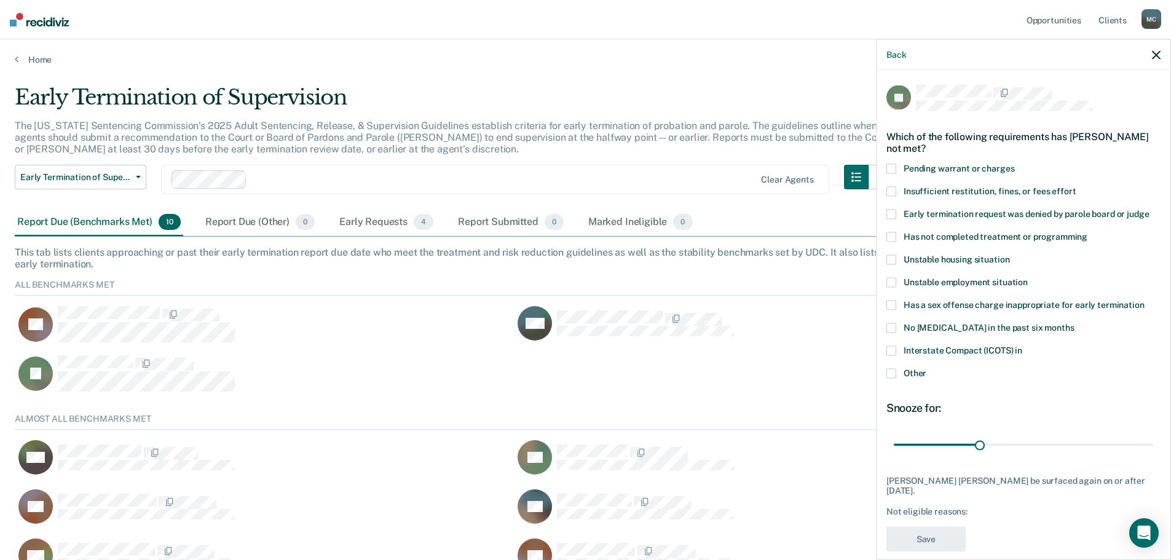
click at [896, 373] on span at bounding box center [892, 374] width 10 height 10
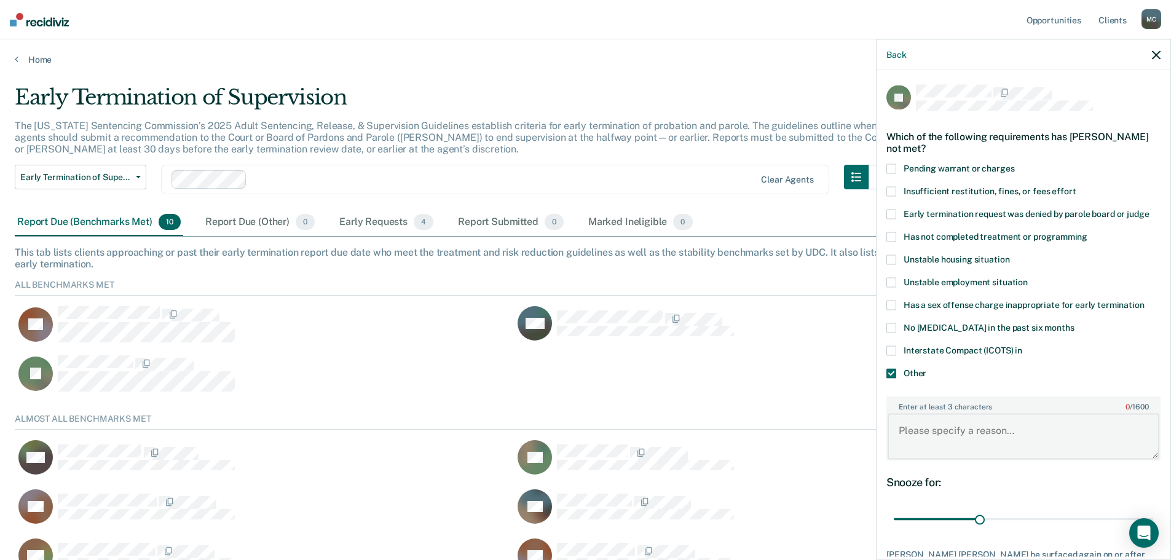
click at [922, 429] on textarea "Enter at least 3 characters 0 / 1600" at bounding box center [1024, 437] width 272 height 46
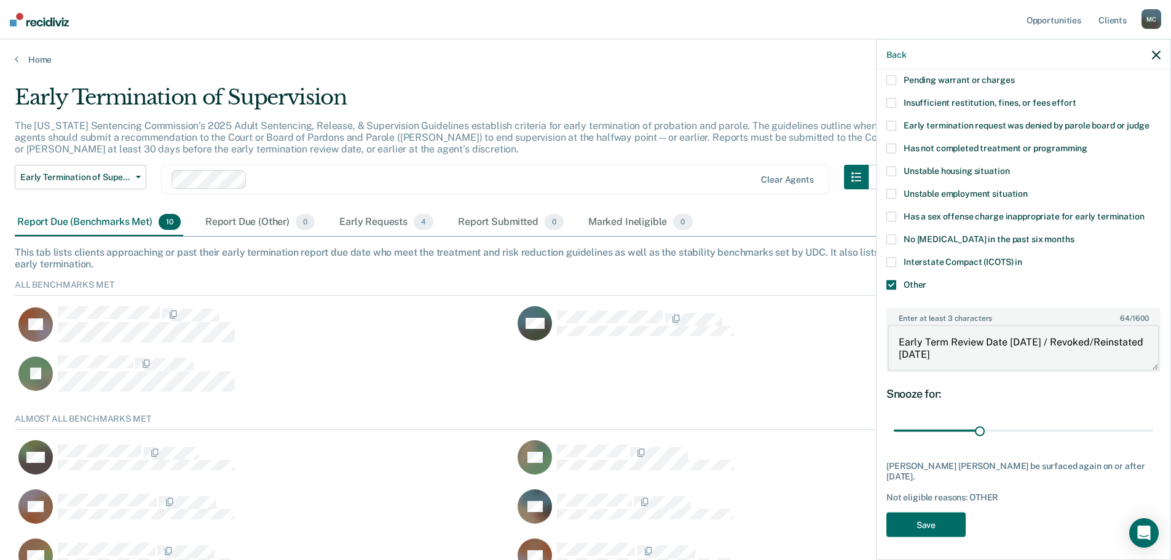
scroll to position [90, 0]
type textarea "Early Term Review Date [DATE] / Revoked/Reinstated [DATE]"
click at [912, 516] on button "Save" at bounding box center [926, 523] width 79 height 25
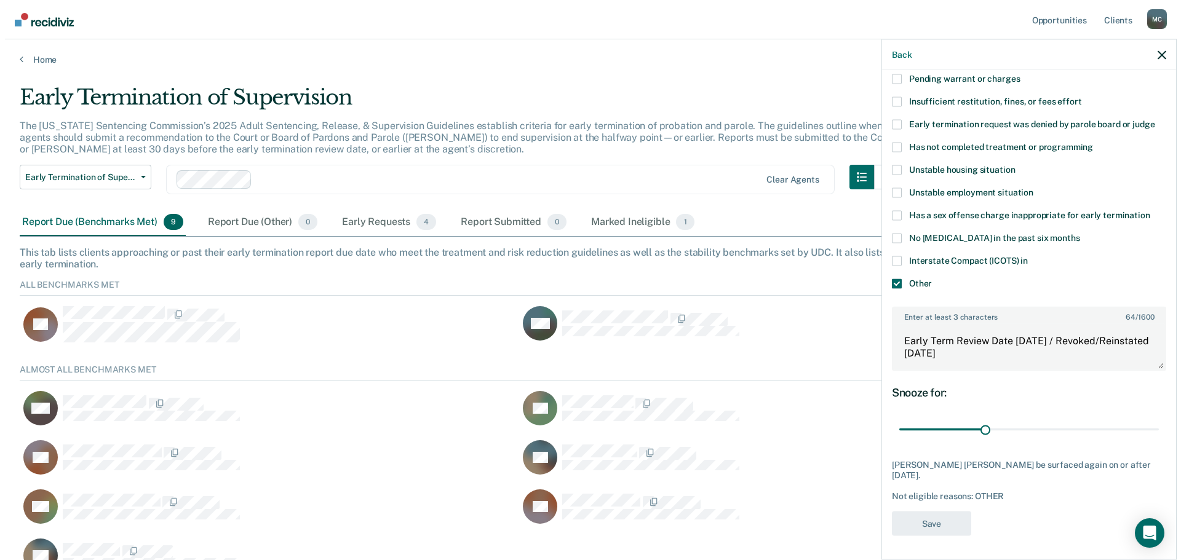
scroll to position [66, 1133]
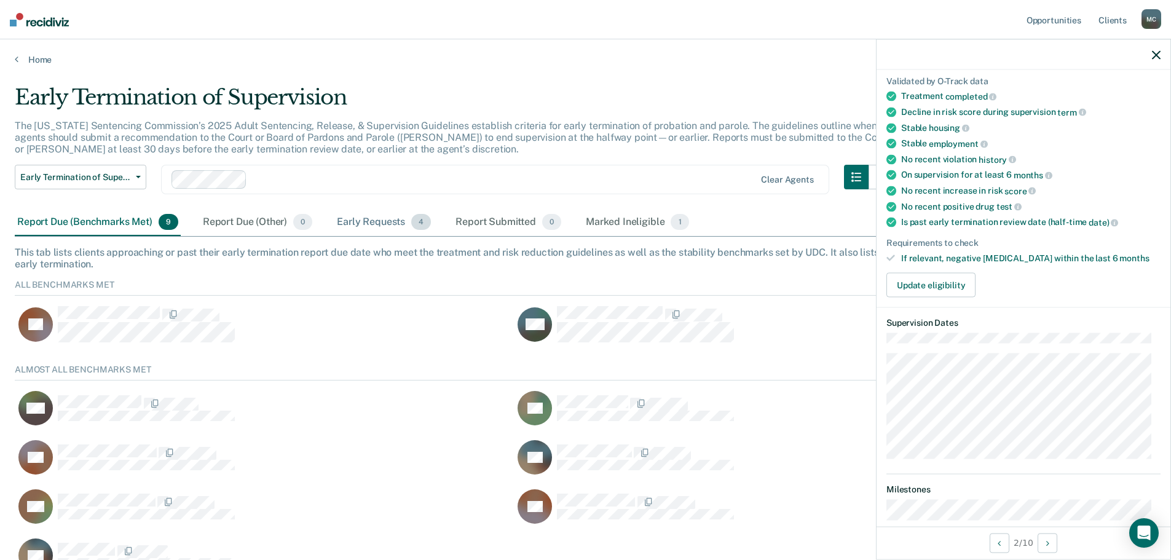
click at [379, 221] on div "Early Requests 4" at bounding box center [383, 222] width 99 height 27
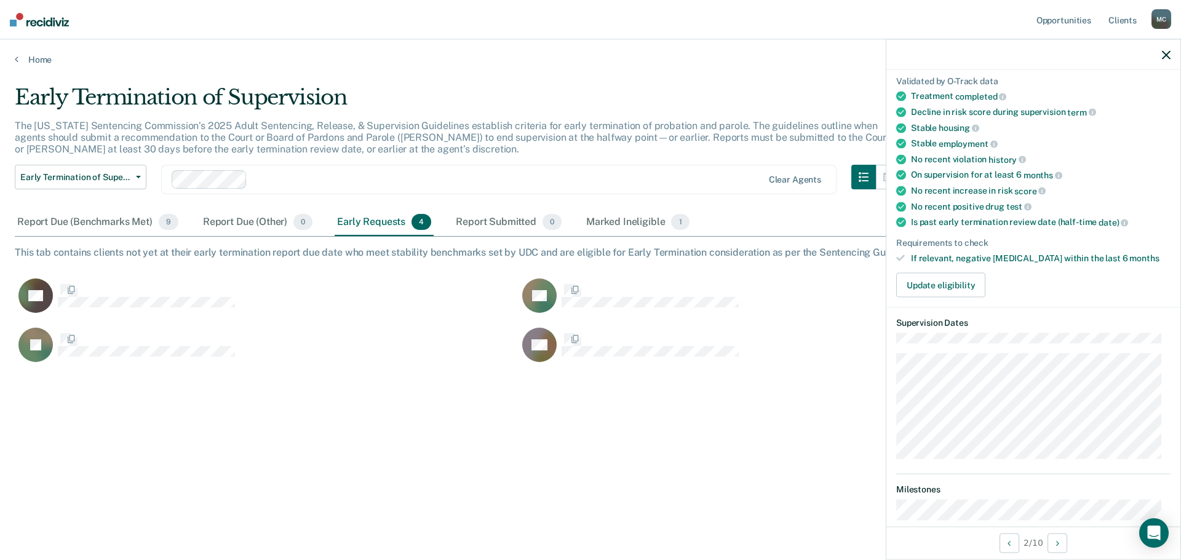
scroll to position [374, 1142]
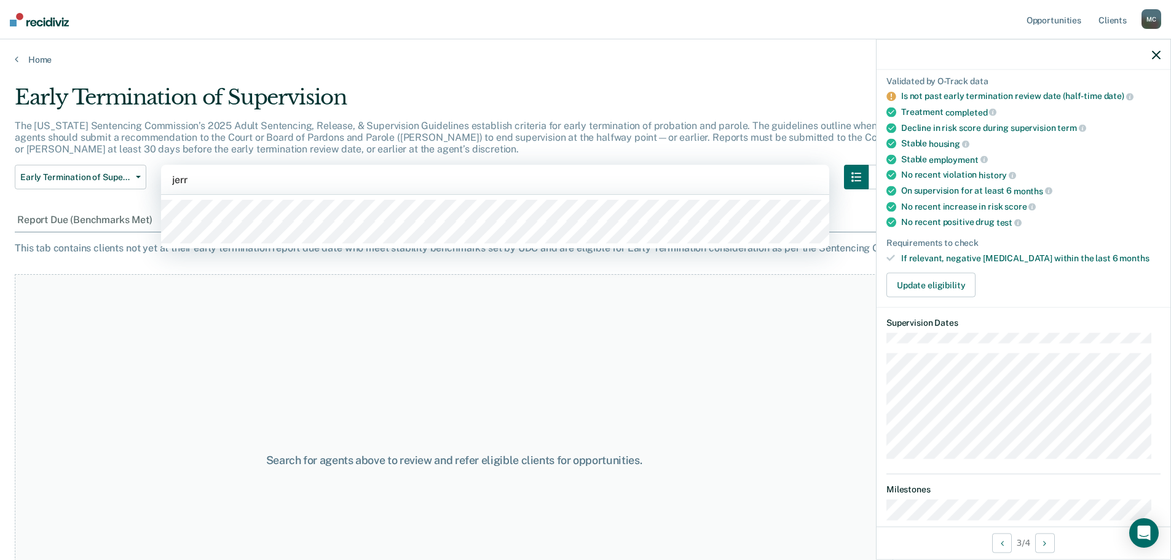
type input "[PERSON_NAME]"
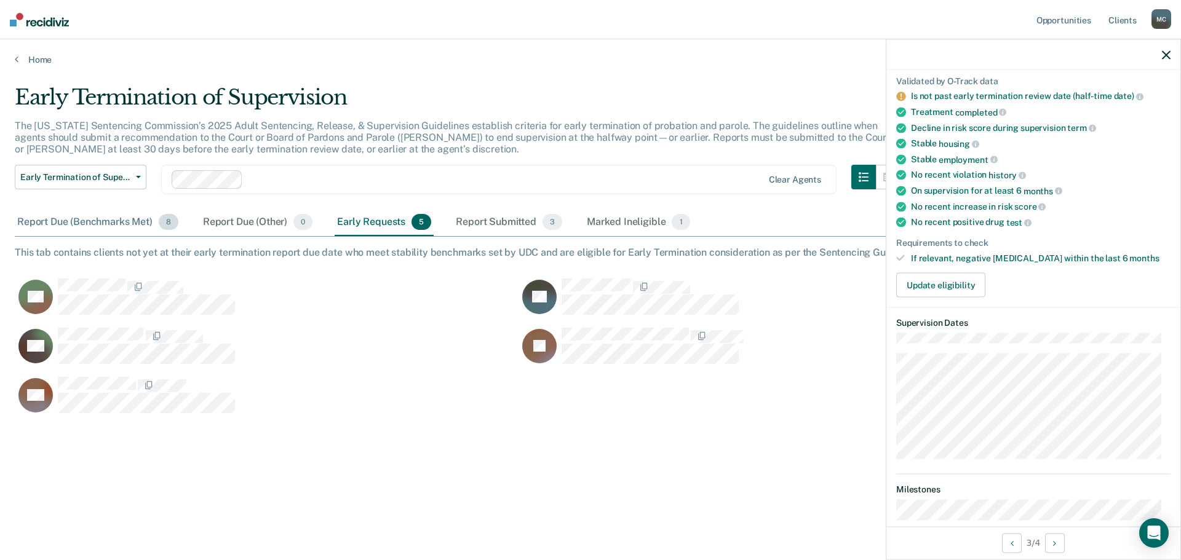
click at [121, 218] on div "Report Due (Benchmarks Met) 8" at bounding box center [98, 222] width 166 height 27
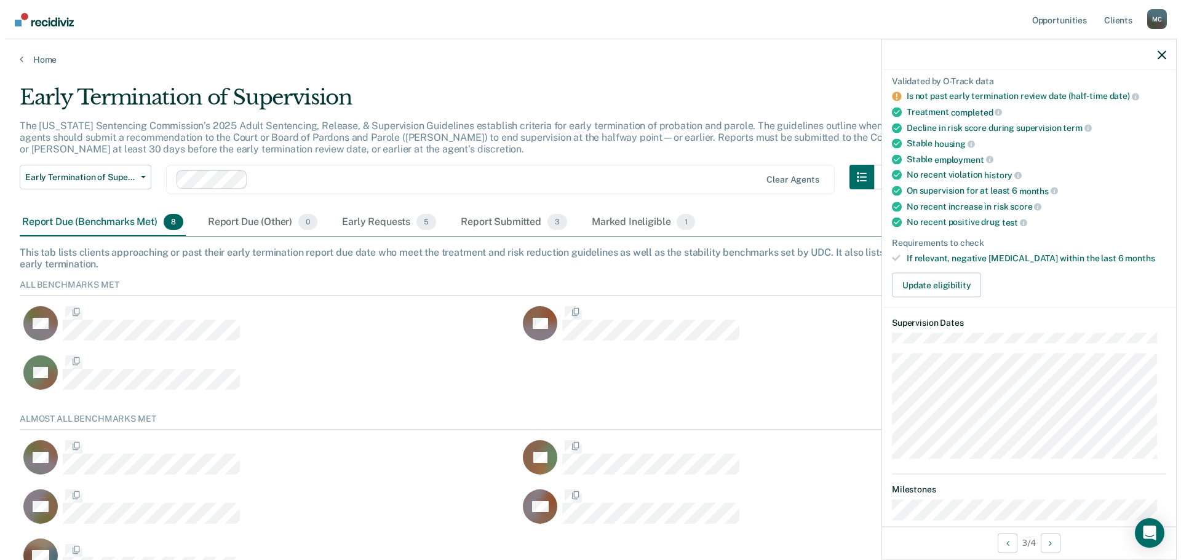
scroll to position [164, 1133]
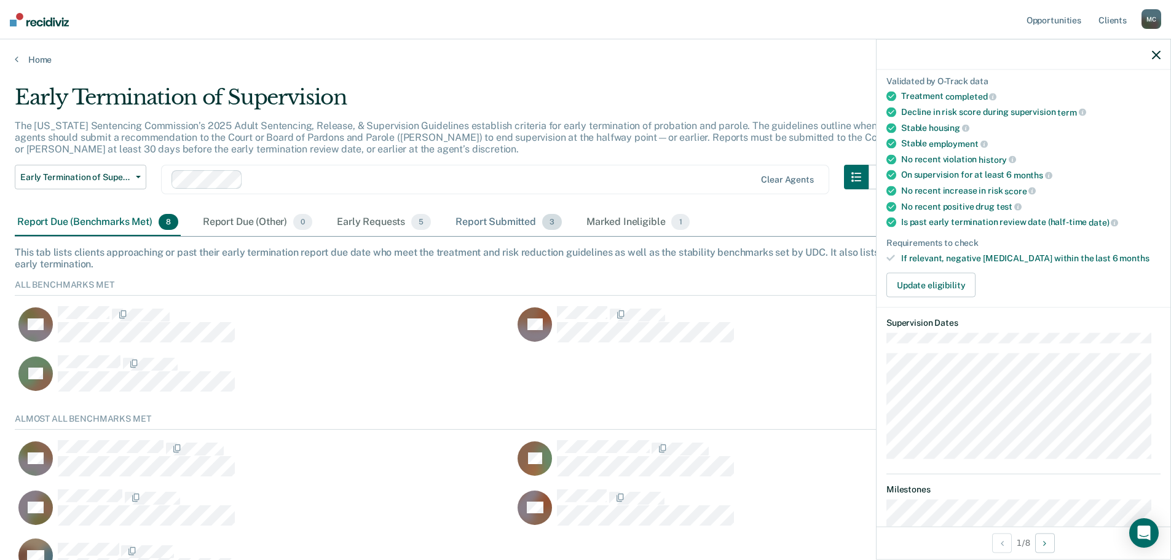
click at [478, 220] on div "Report Submitted 3" at bounding box center [508, 222] width 111 height 27
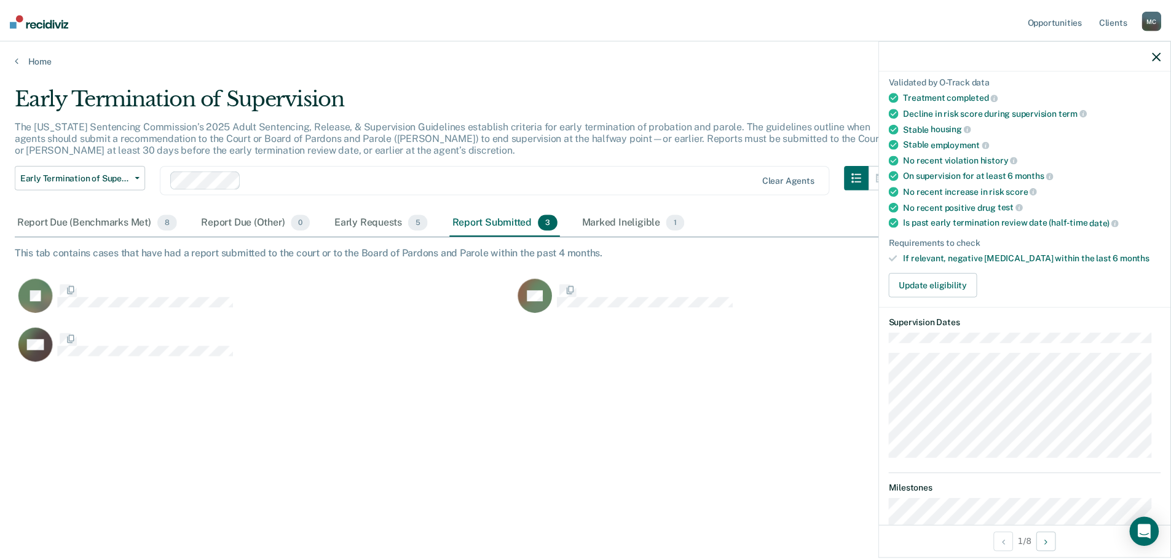
scroll to position [374, 1142]
click at [76, 218] on div "Report Due (Benchmarks Met) 8" at bounding box center [98, 222] width 166 height 27
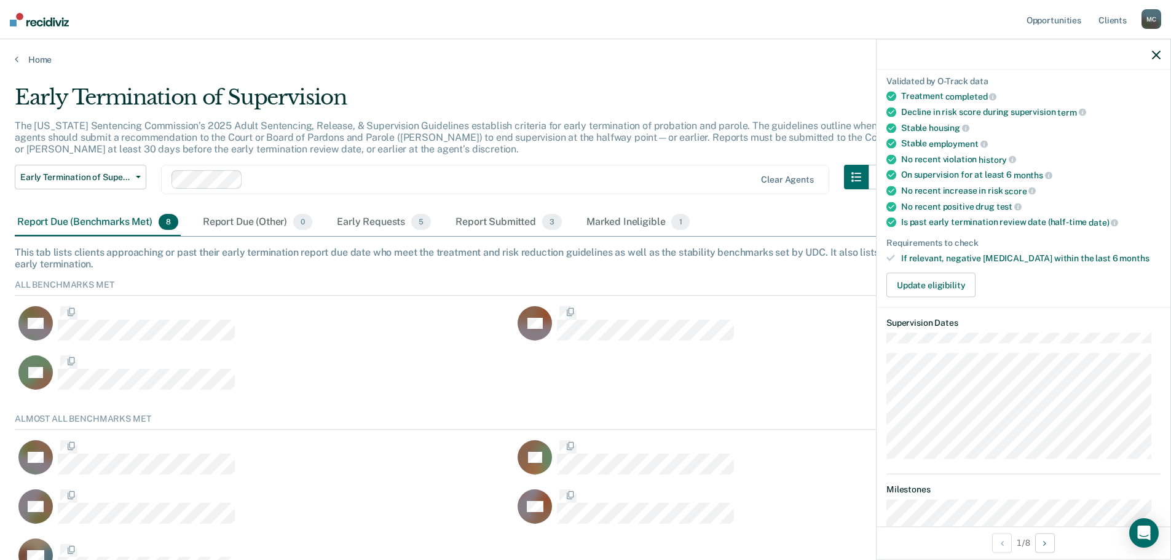
scroll to position [164, 1133]
click at [954, 291] on button "Update eligibility" at bounding box center [931, 285] width 89 height 25
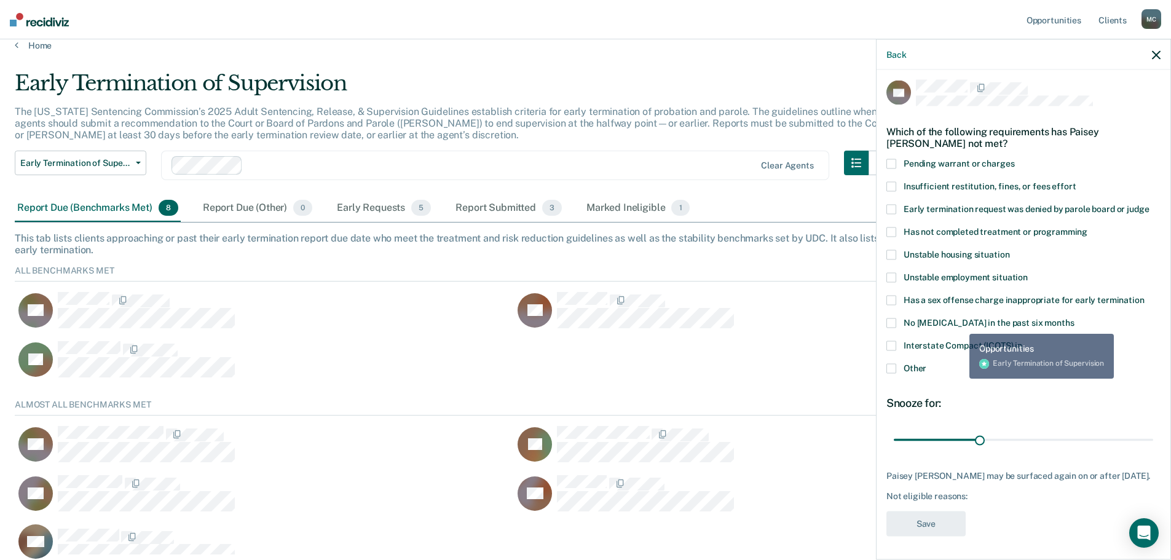
scroll to position [27, 0]
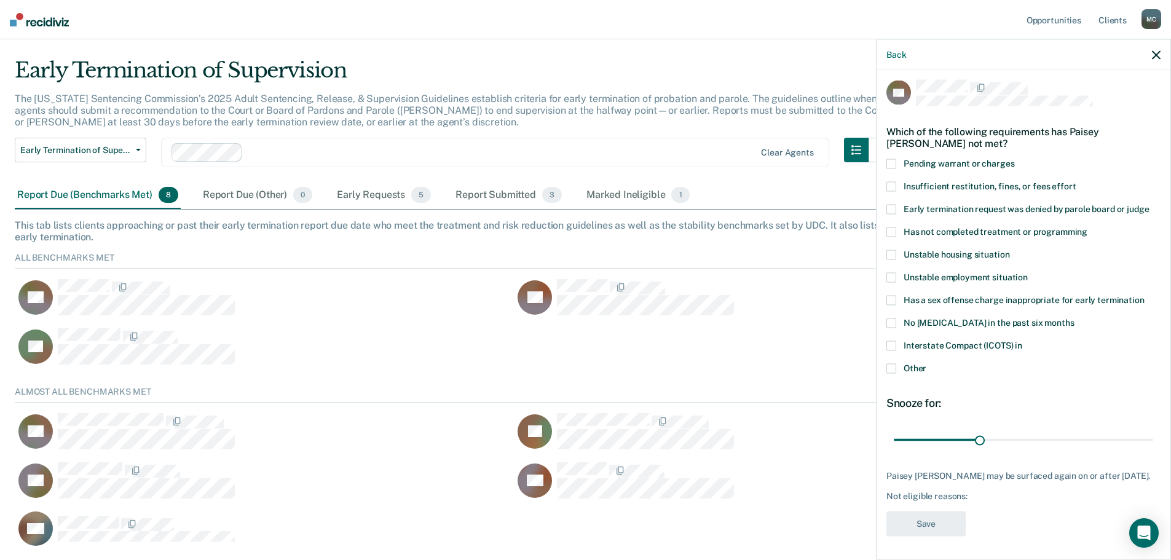
click at [896, 370] on span at bounding box center [892, 369] width 10 height 10
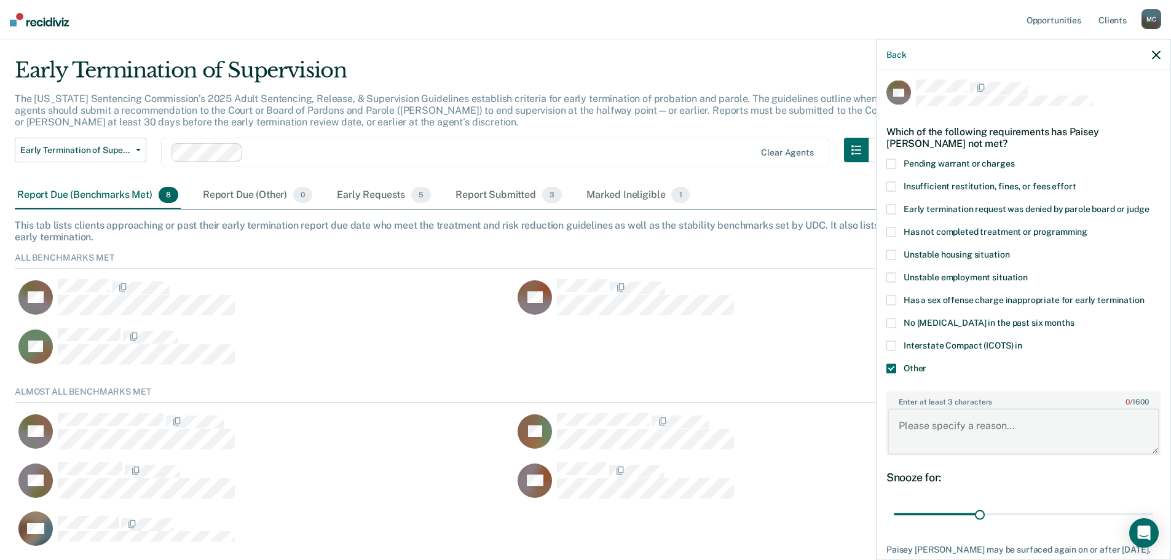
click at [936, 432] on textarea "Enter at least 3 characters 0 / 1600" at bounding box center [1024, 432] width 272 height 46
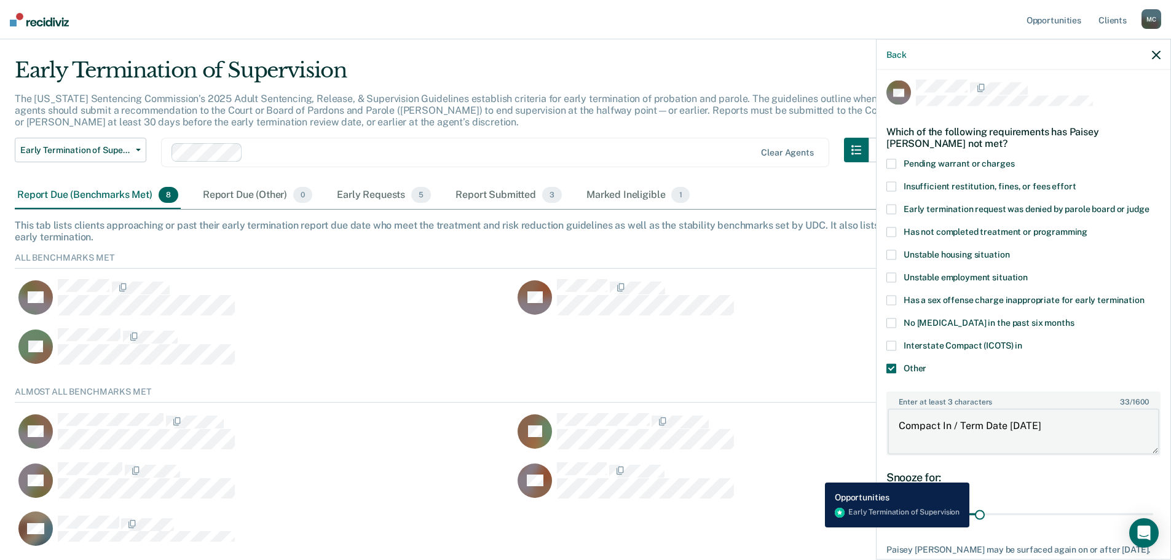
type textarea "Compact In / Term Date [DATE]"
click at [816, 473] on div "AH" at bounding box center [756, 481] width 485 height 38
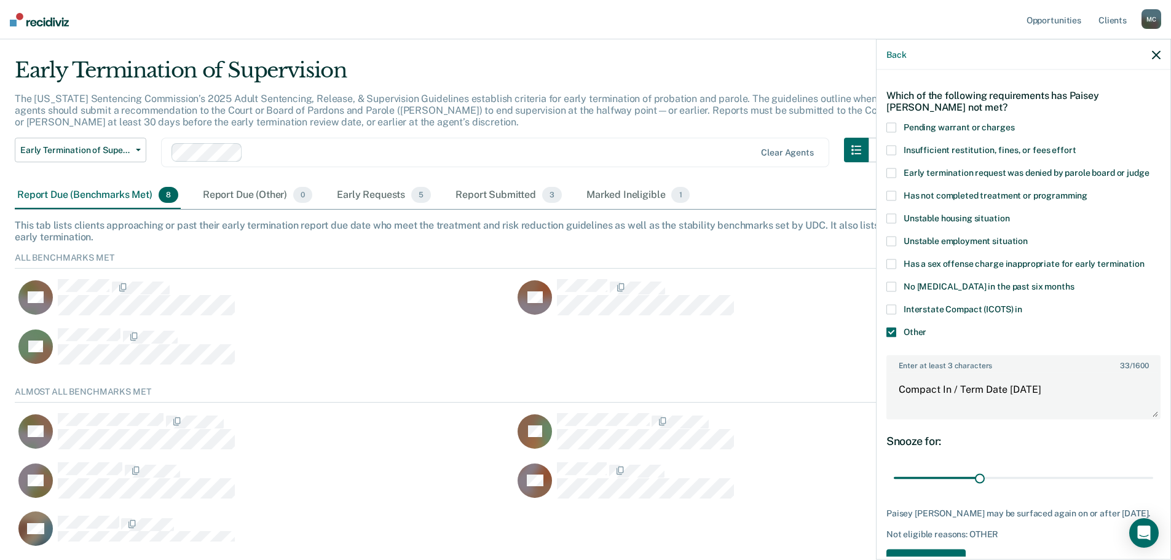
scroll to position [79, 0]
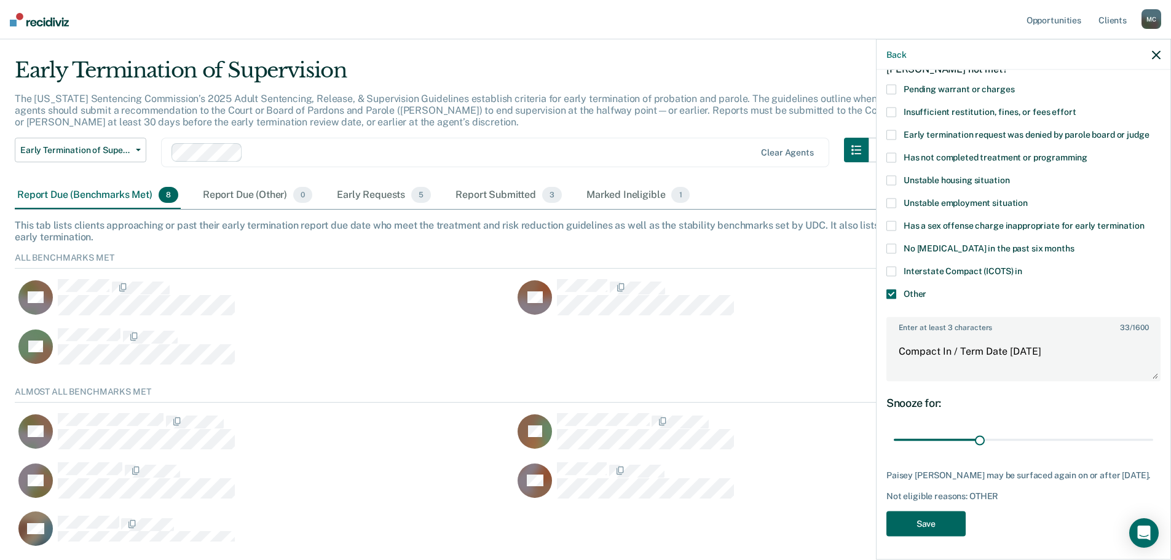
click at [944, 524] on button "Save" at bounding box center [926, 523] width 79 height 25
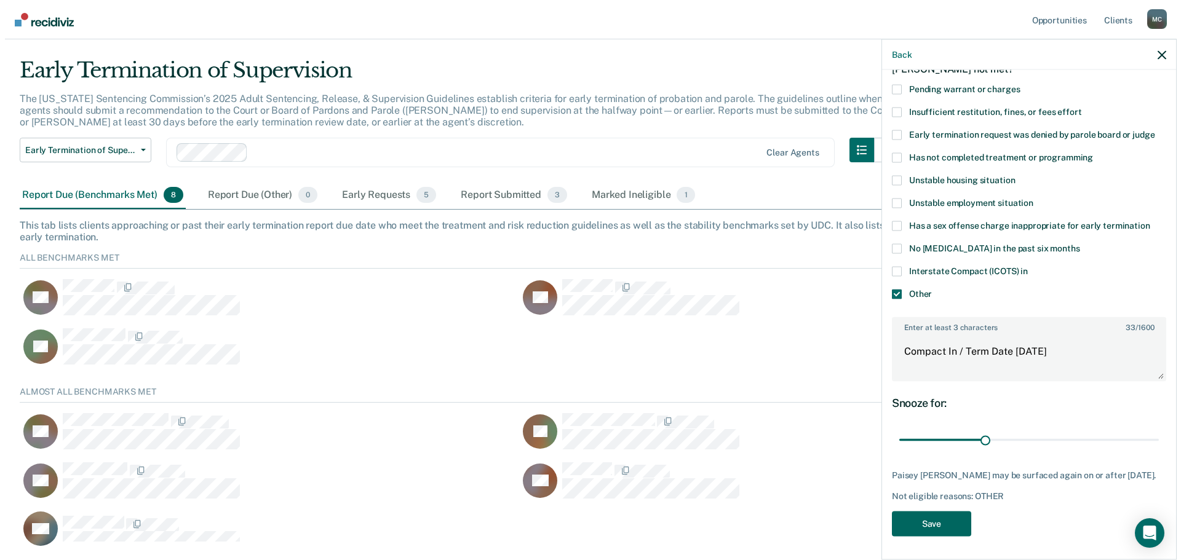
scroll to position [164, 1142]
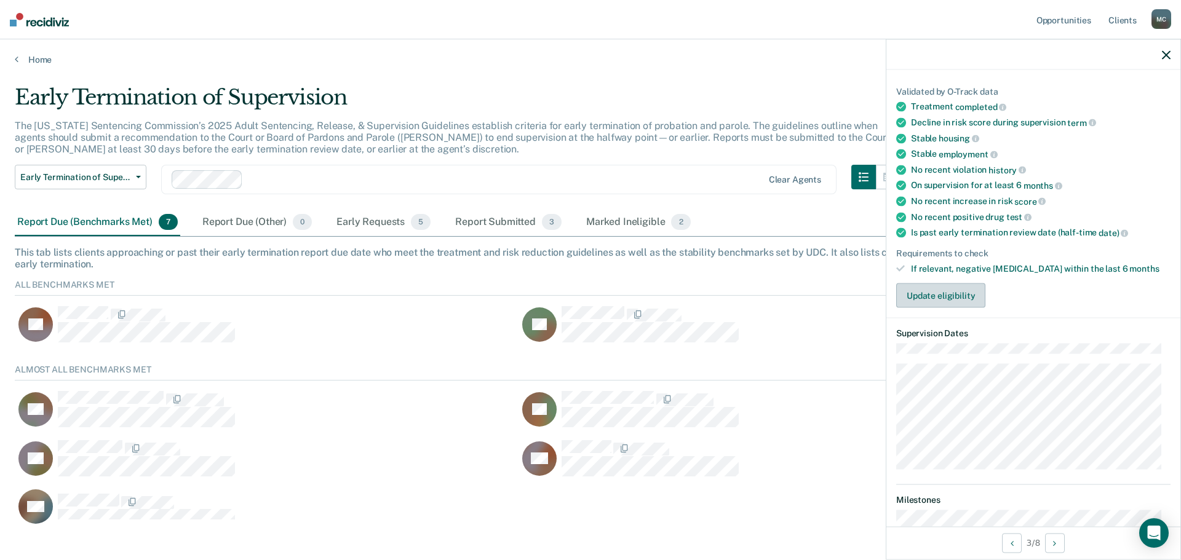
click at [917, 298] on button "Update eligibility" at bounding box center [940, 295] width 89 height 25
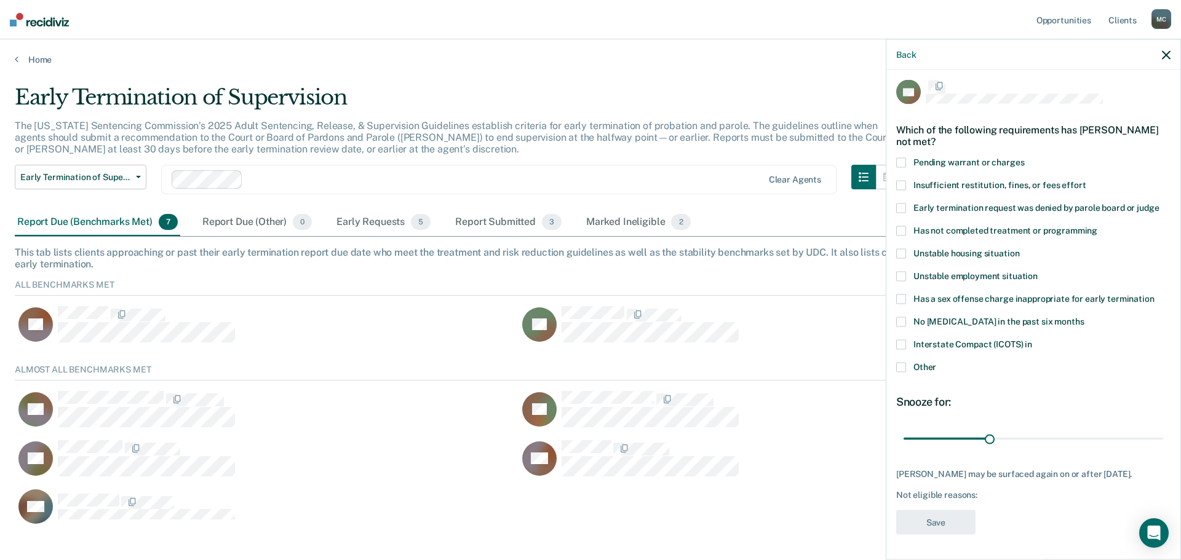
scroll to position [15, 0]
click at [904, 362] on span at bounding box center [901, 367] width 10 height 10
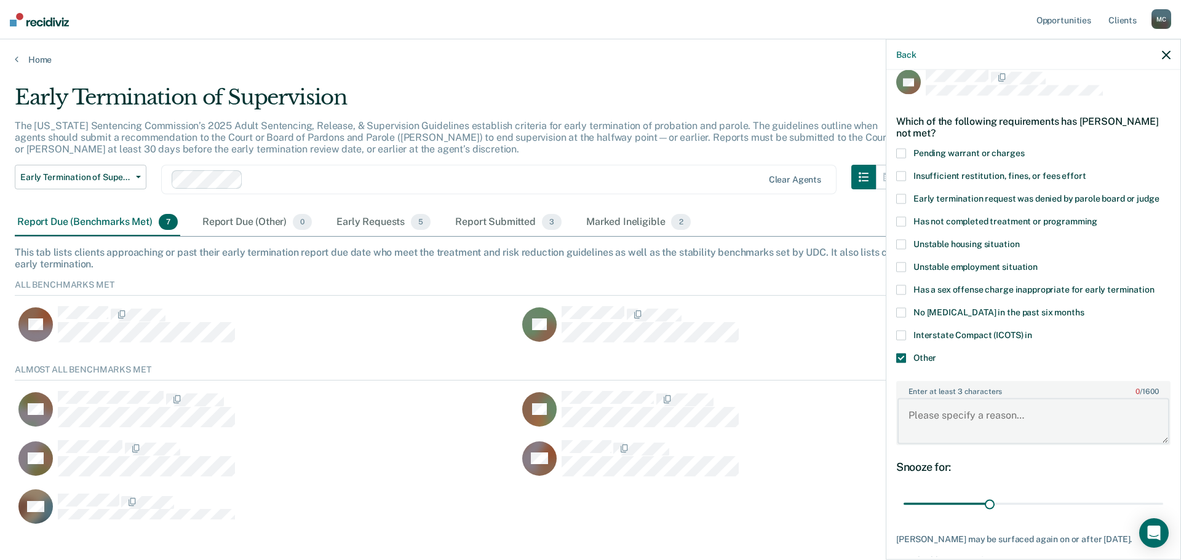
click at [946, 423] on textarea "Enter at least 3 characters 0 / 1600" at bounding box center [1033, 421] width 272 height 46
click at [942, 416] on textarea "8 year" at bounding box center [1033, 421] width 272 height 46
type textarea "8"
click at [1073, 408] on textarea "192 month (16 year probation)" at bounding box center [1033, 421] width 272 height 46
type textarea "192 month (16 year probation) - Potential Earned Compliance Date - [DATE]"
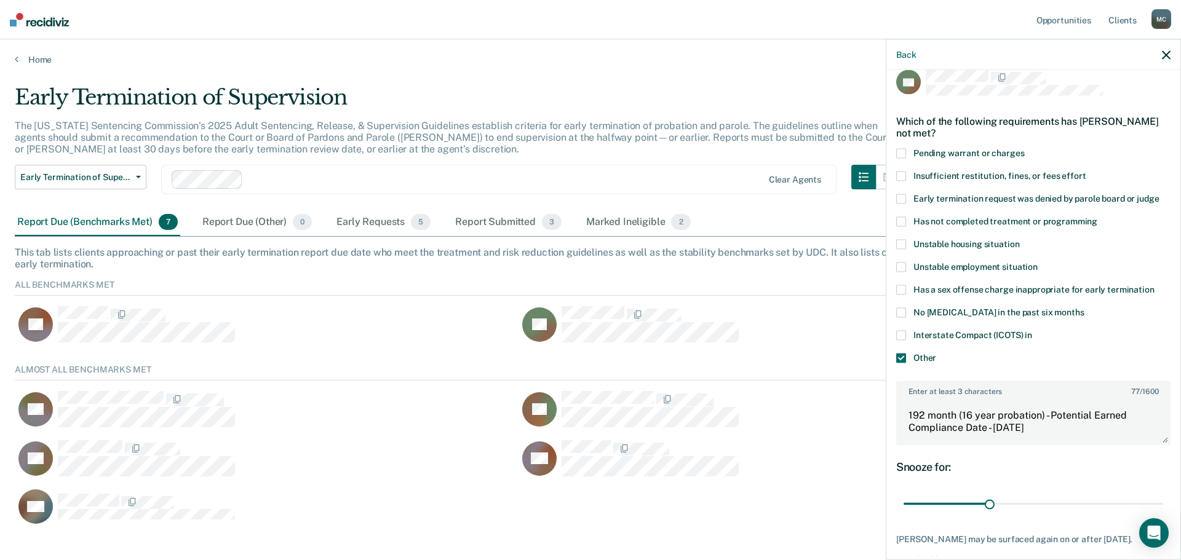
click at [785, 516] on div "DG" at bounding box center [518, 513] width 1007 height 49
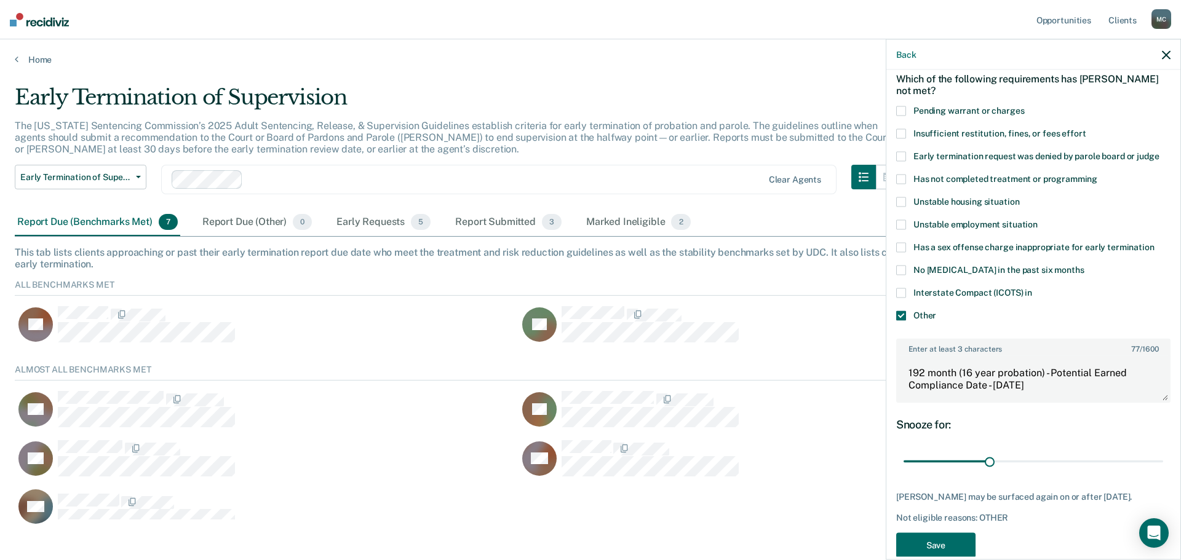
scroll to position [90, 0]
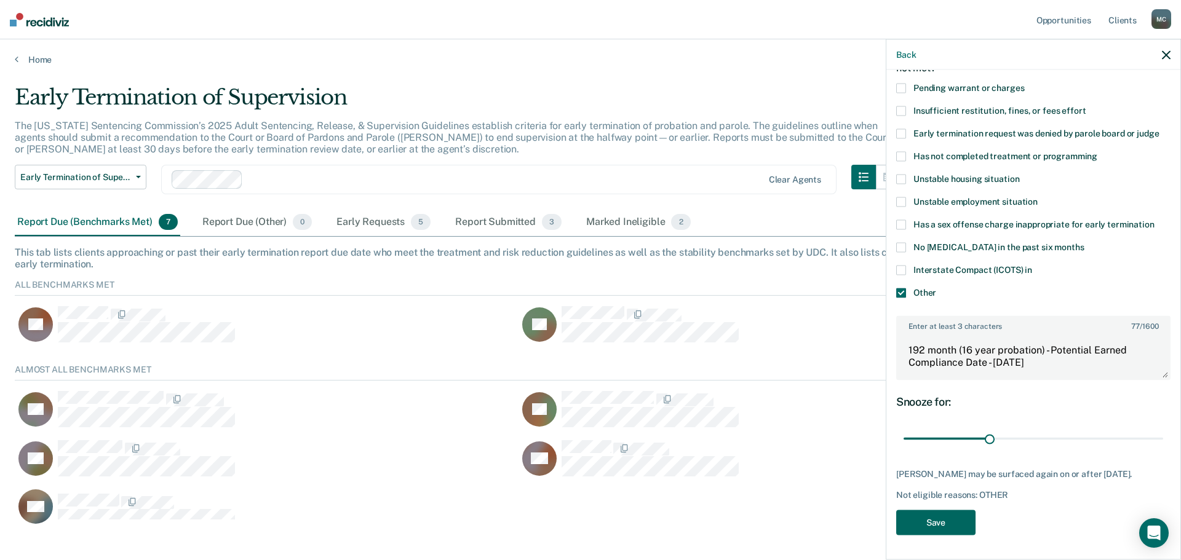
click at [933, 516] on button "Save" at bounding box center [935, 522] width 79 height 25
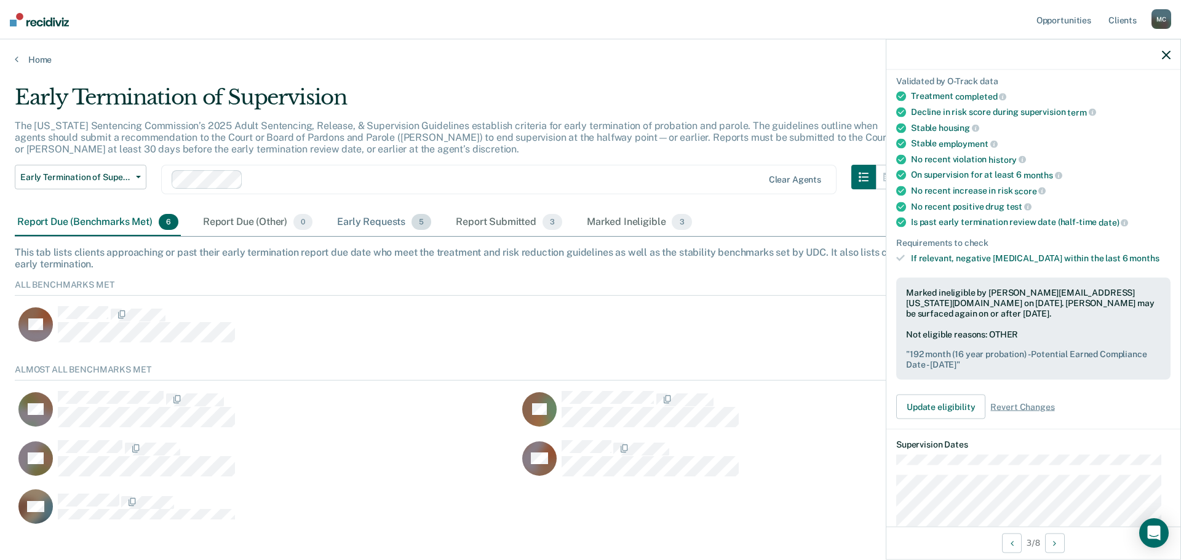
click at [387, 223] on div "Early Requests 5" at bounding box center [383, 222] width 99 height 27
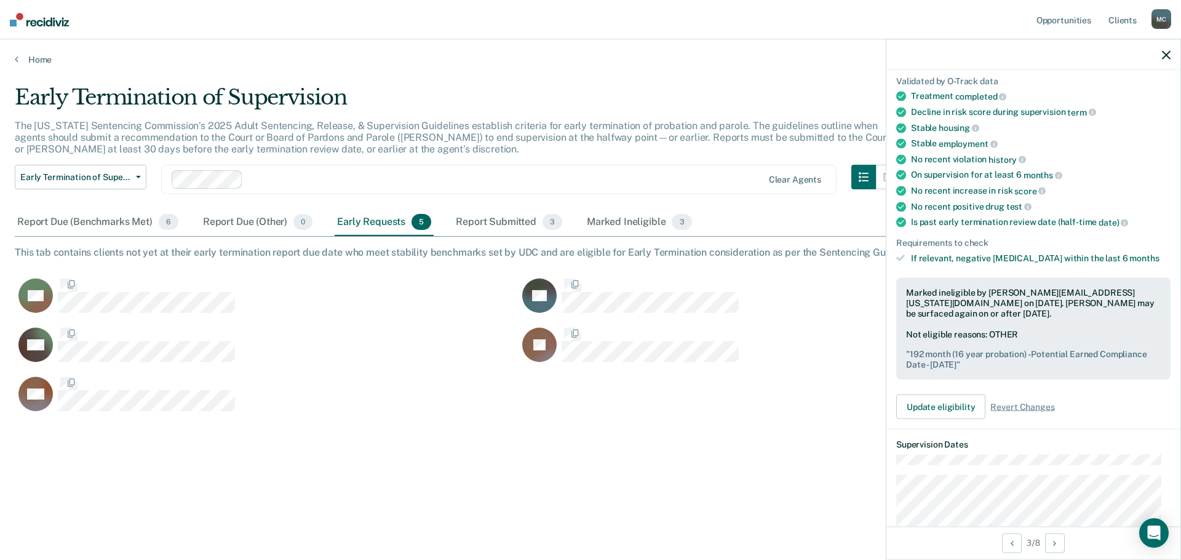
scroll to position [374, 1142]
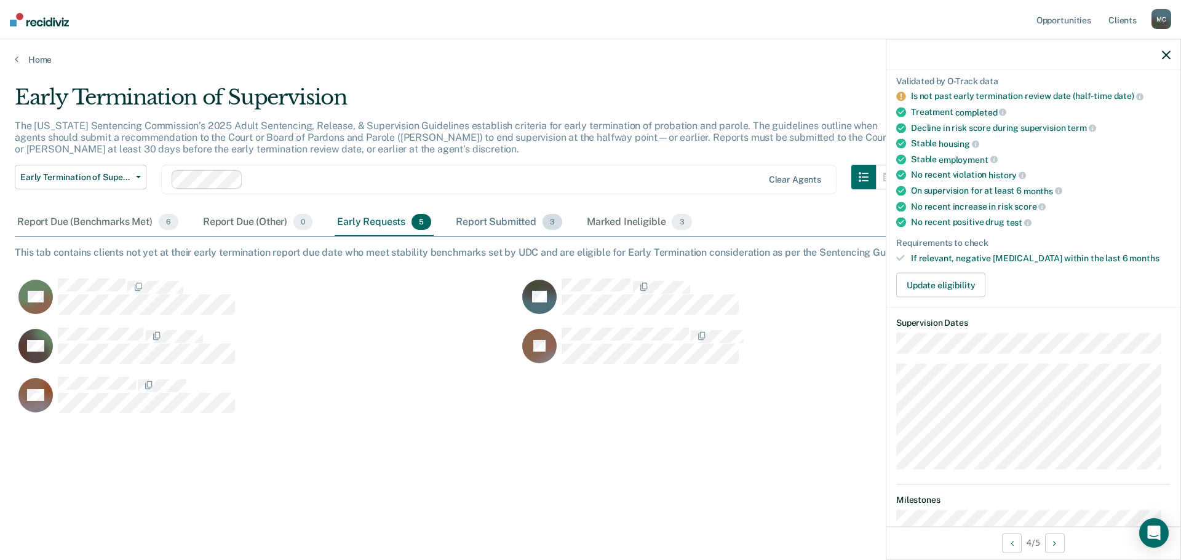
click at [508, 215] on div "Report Submitted 3" at bounding box center [508, 222] width 111 height 27
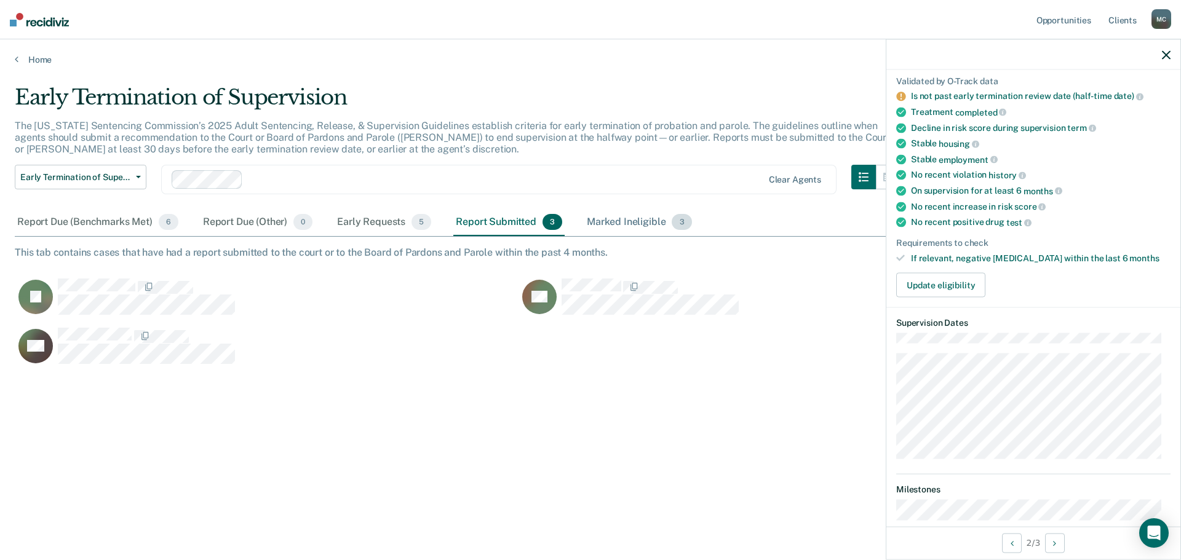
click at [612, 219] on div "Marked Ineligible 3" at bounding box center [639, 222] width 110 height 27
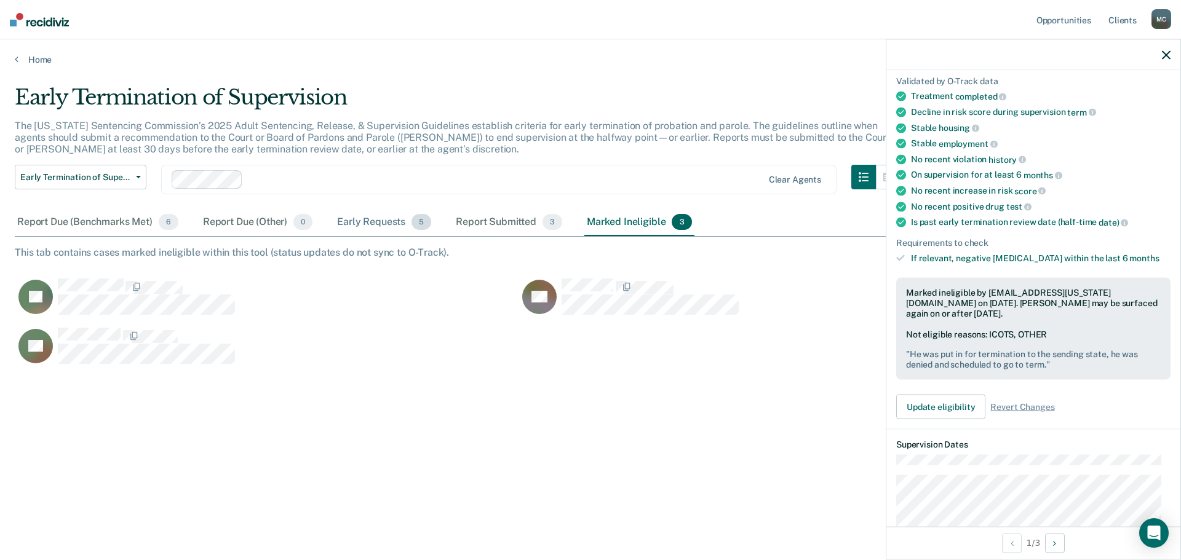
click at [363, 226] on div "Early Requests 5" at bounding box center [383, 222] width 99 height 27
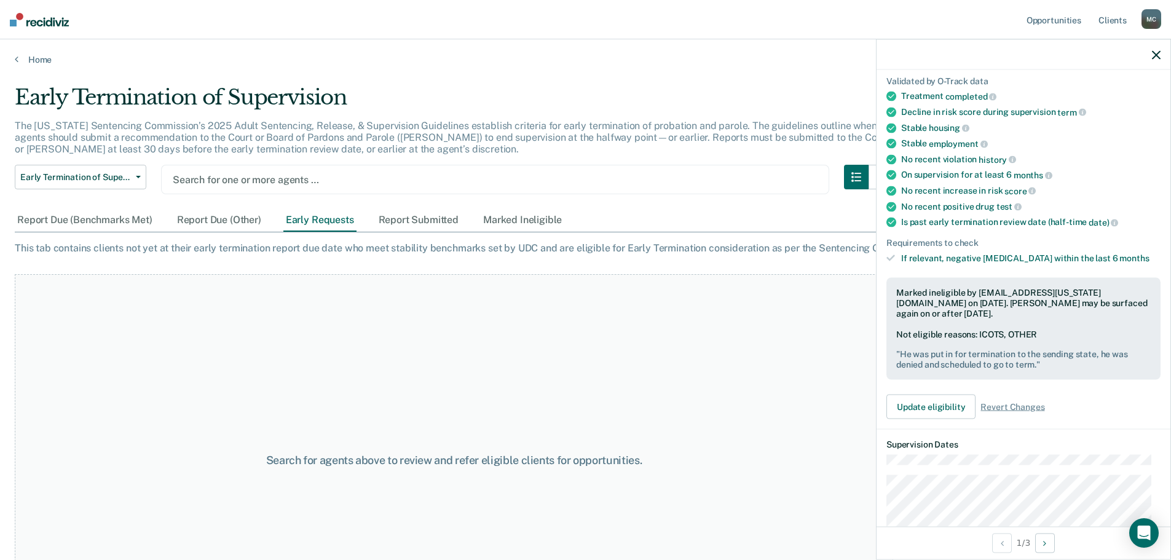
click at [228, 179] on div at bounding box center [495, 180] width 645 height 14
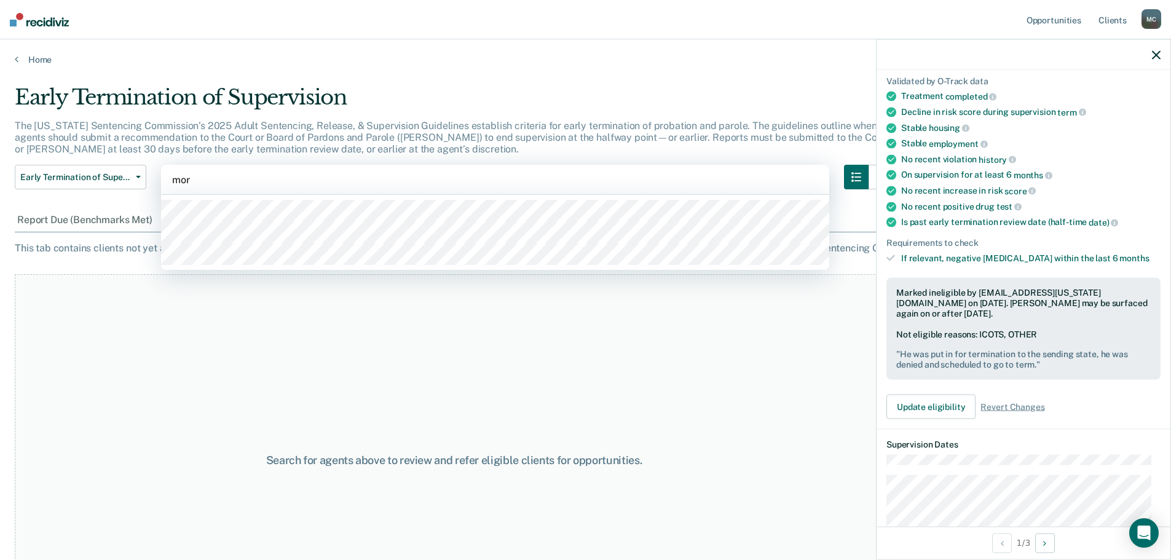
type input "morg"
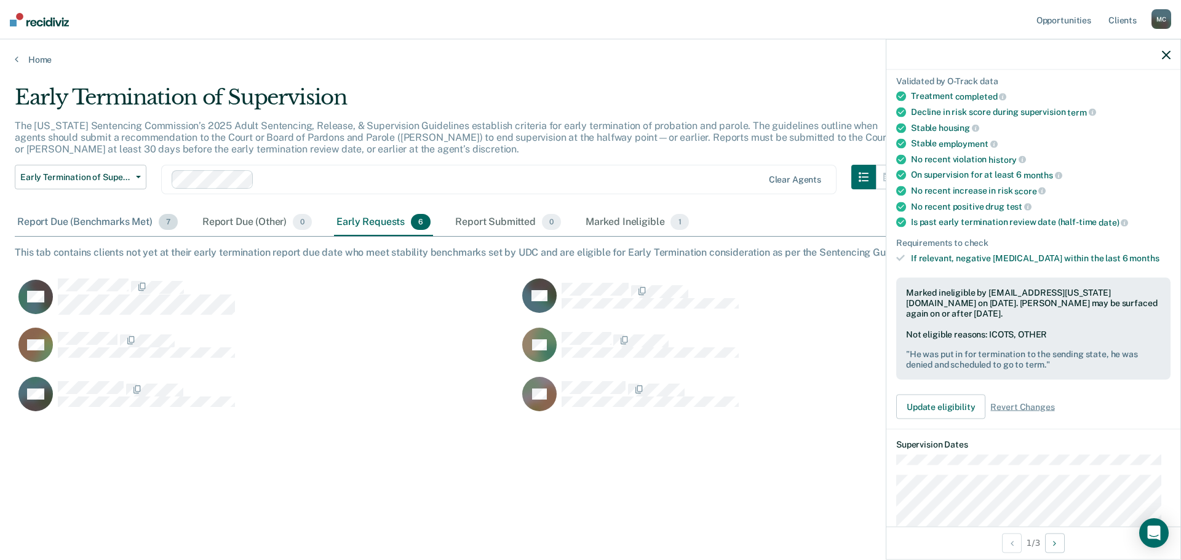
click at [104, 224] on div "Report Due (Benchmarks Met) 7" at bounding box center [97, 222] width 165 height 27
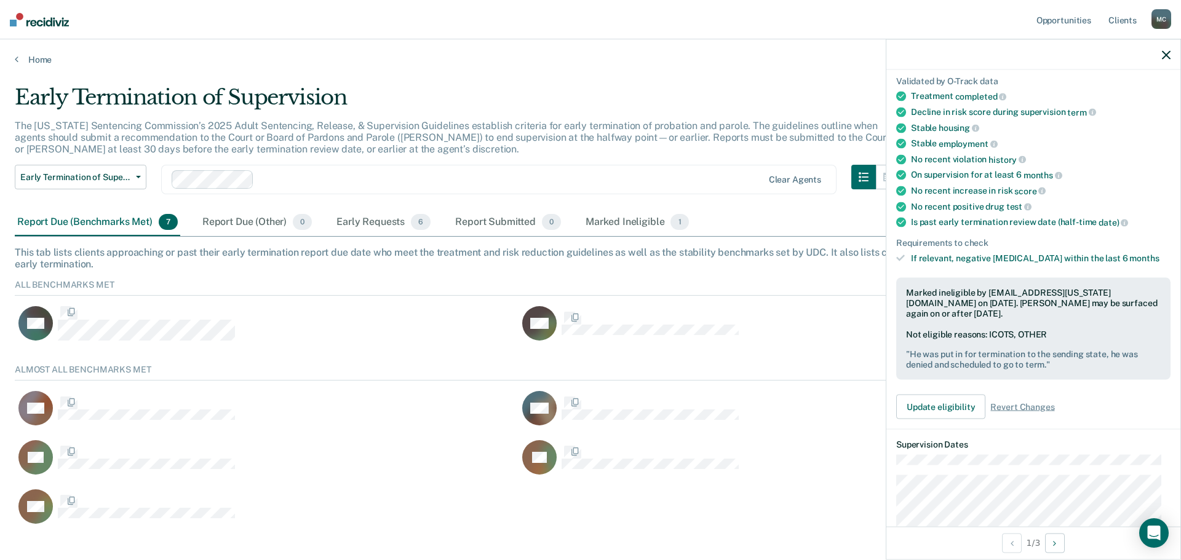
scroll to position [164, 1142]
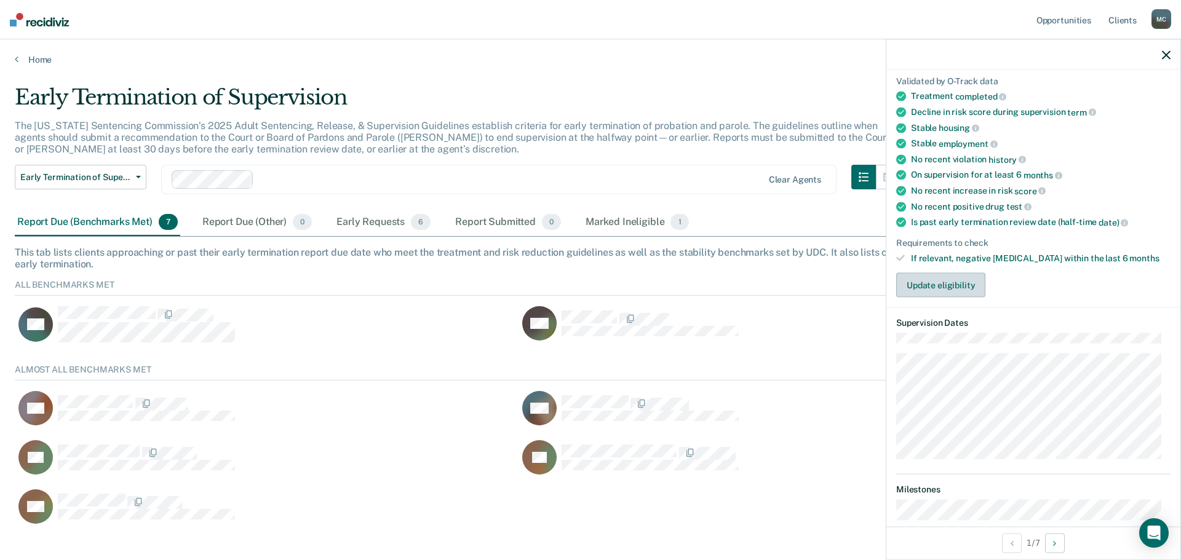
click at [968, 280] on button "Update eligibility" at bounding box center [940, 285] width 89 height 25
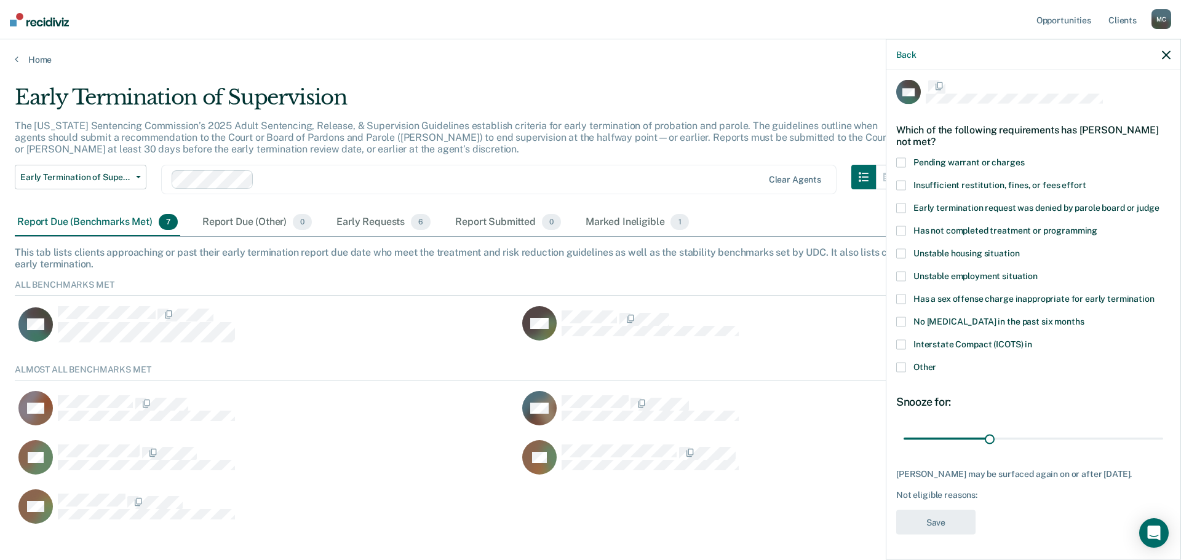
scroll to position [15, 0]
click at [902, 362] on span at bounding box center [901, 367] width 10 height 10
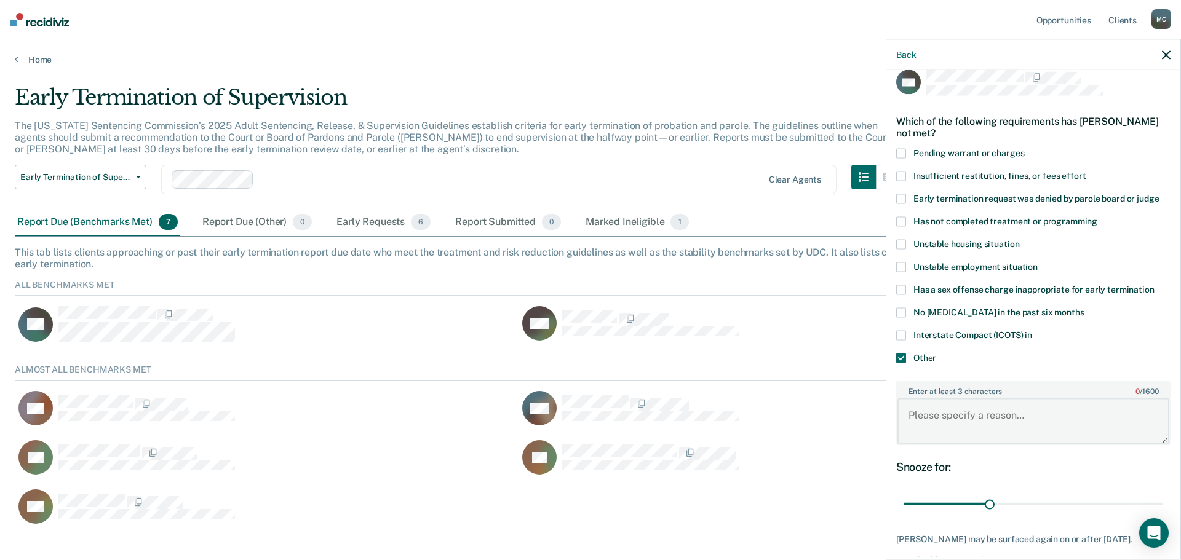
click at [945, 405] on textarea "Enter at least 3 characters 0 / 1600" at bounding box center [1033, 421] width 272 height 46
type textarea "Compact In - Scheduled Term Date [DATE] - Prior Term request denied by sending …"
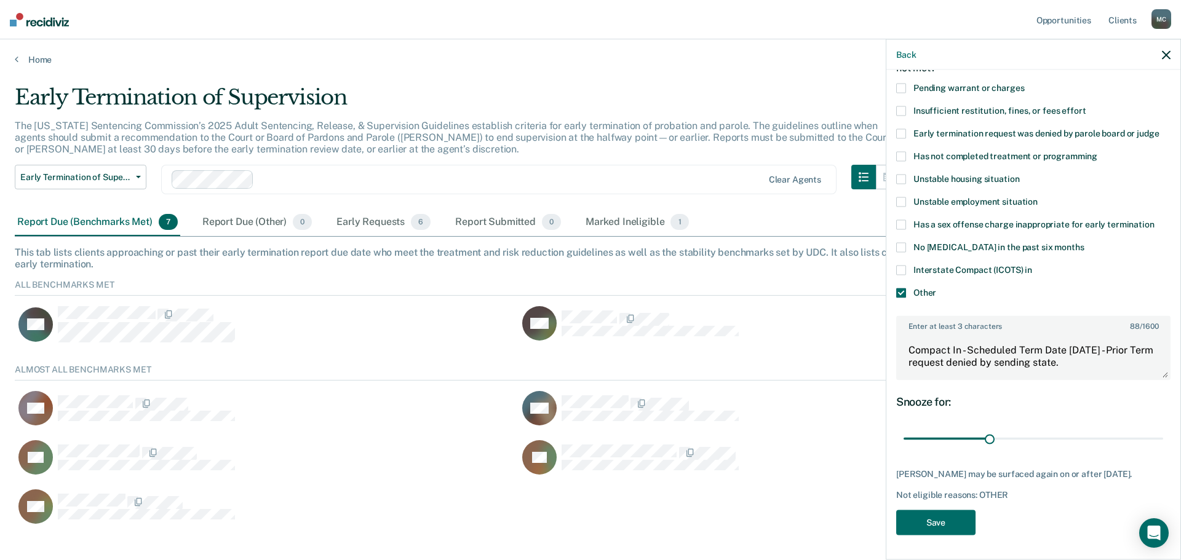
scroll to position [90, 0]
click at [940, 524] on button "Save" at bounding box center [935, 522] width 79 height 25
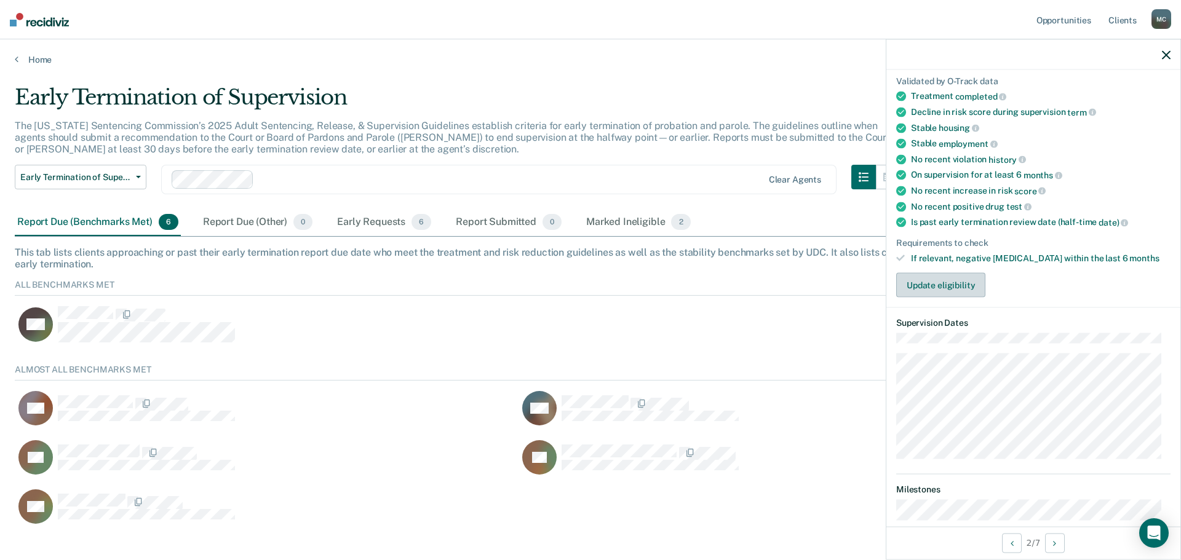
click at [938, 287] on button "Update eligibility" at bounding box center [940, 285] width 89 height 25
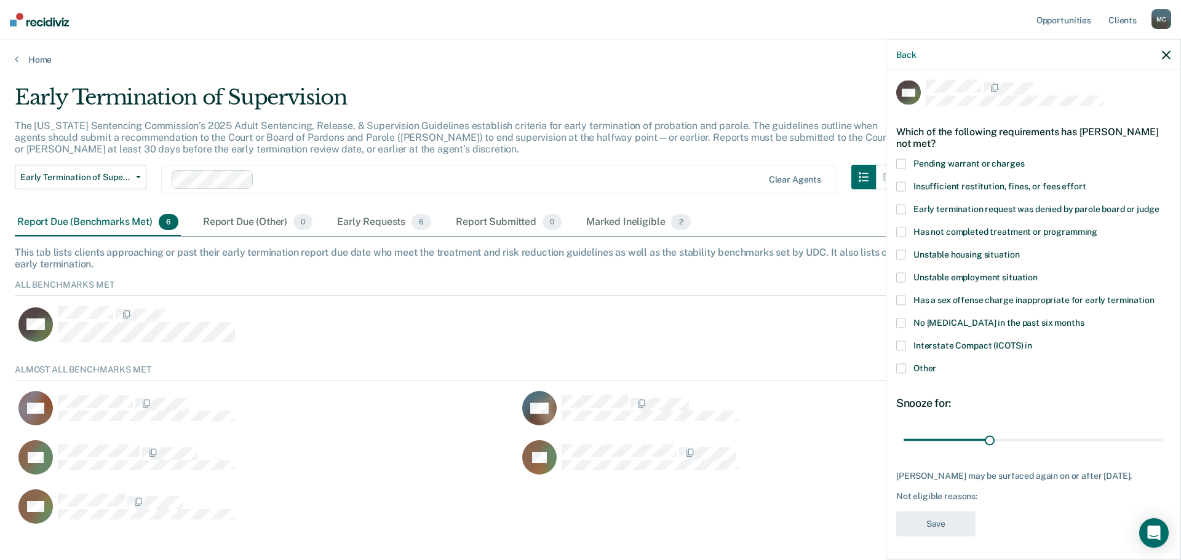
click at [900, 369] on span at bounding box center [901, 369] width 10 height 10
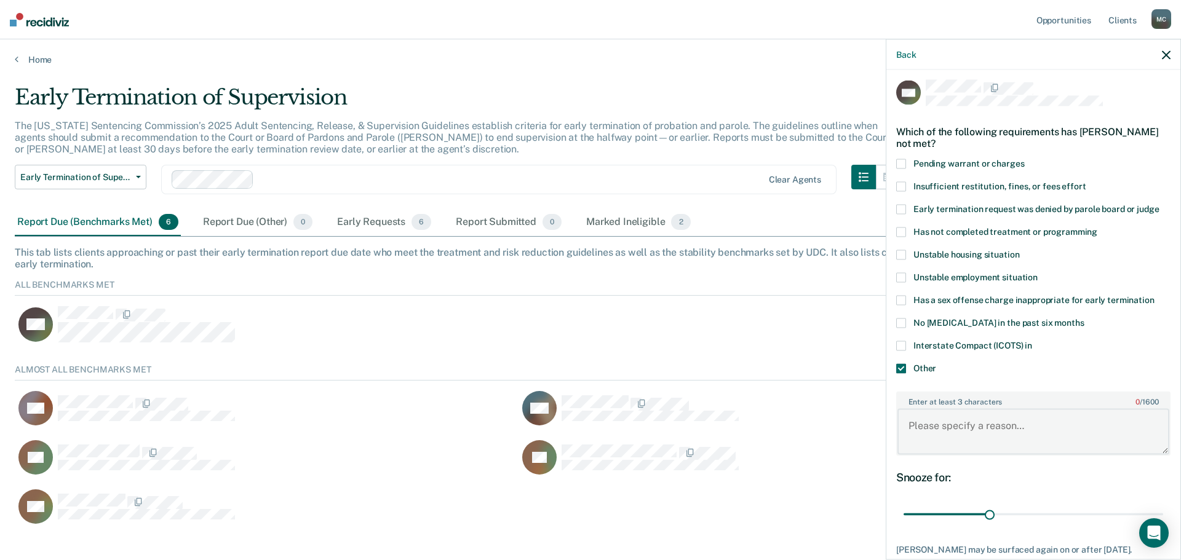
click at [922, 428] on textarea "Enter at least 3 characters 0 / 1600" at bounding box center [1033, 432] width 272 height 46
click at [990, 436] on textarea "Compact In - Scheduled Term Date [DATE]. Multiple attempts to terminate parole …" at bounding box center [1033, 432] width 272 height 46
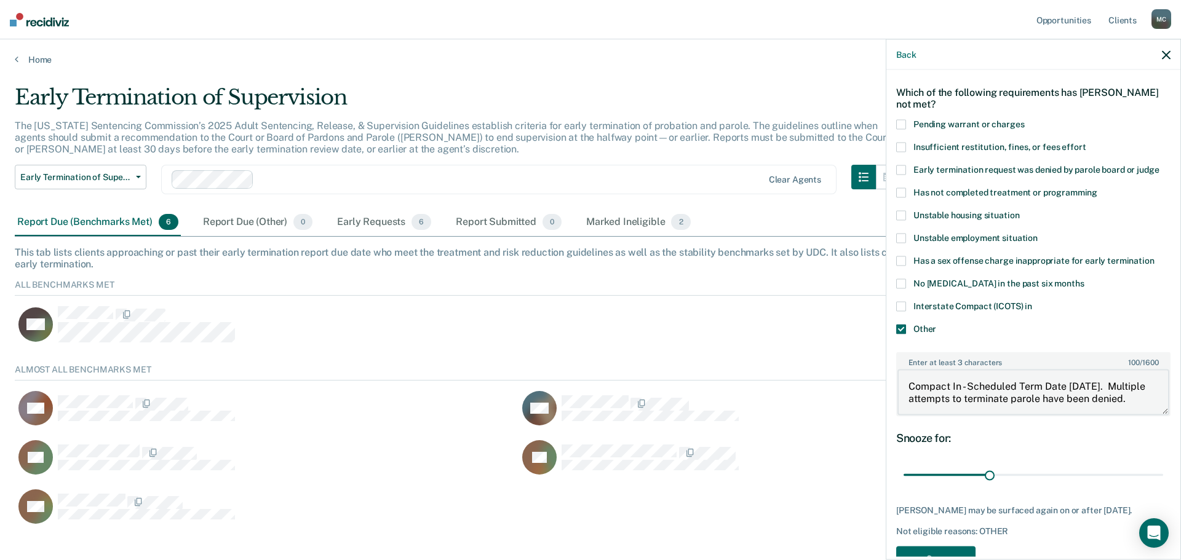
scroll to position [79, 0]
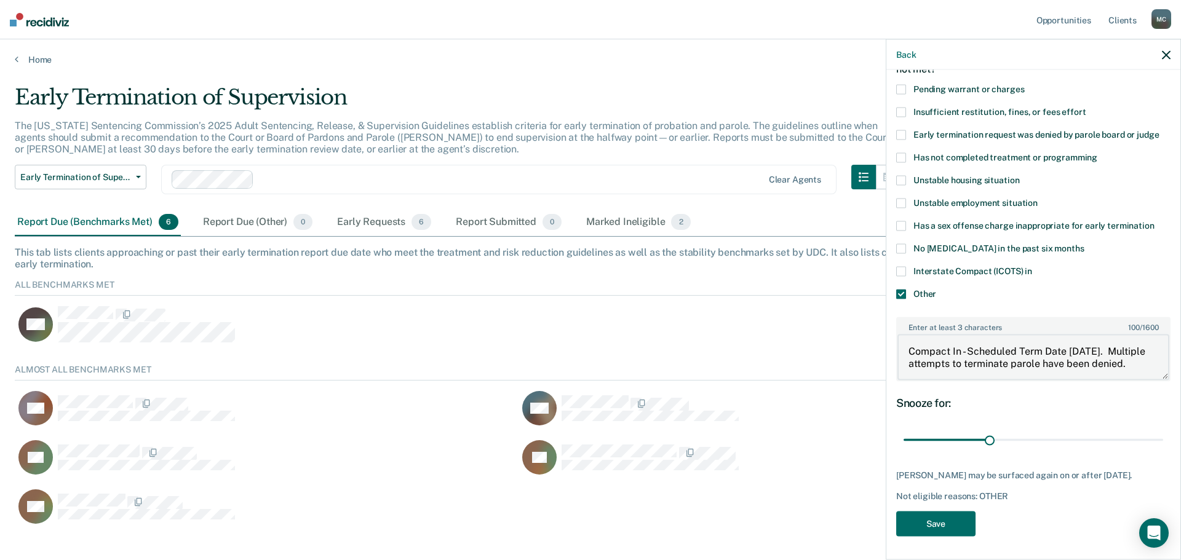
click at [951, 372] on textarea "Compact In - Scheduled Term Date [DATE]. Multiple attempts to terminate parole …" at bounding box center [1033, 357] width 272 height 46
type textarea "Compact In - Scheduled Term Date [DATE]. Multiple attempts to terminate parole …"
click at [948, 528] on button "Save" at bounding box center [935, 523] width 79 height 25
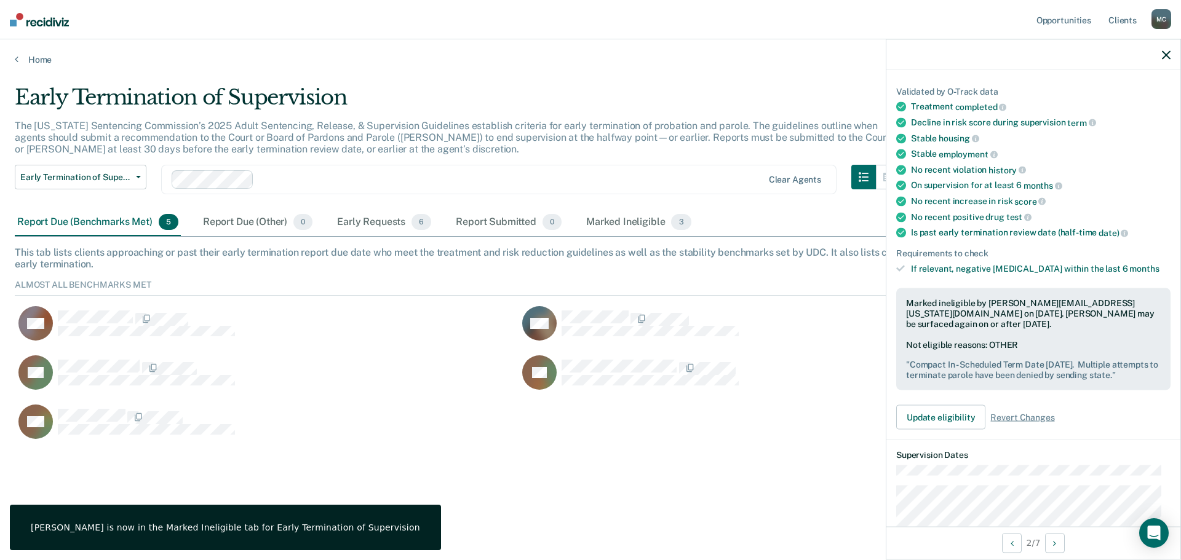
click at [55, 220] on div "Report Due (Benchmarks Met) 5" at bounding box center [98, 222] width 166 height 27
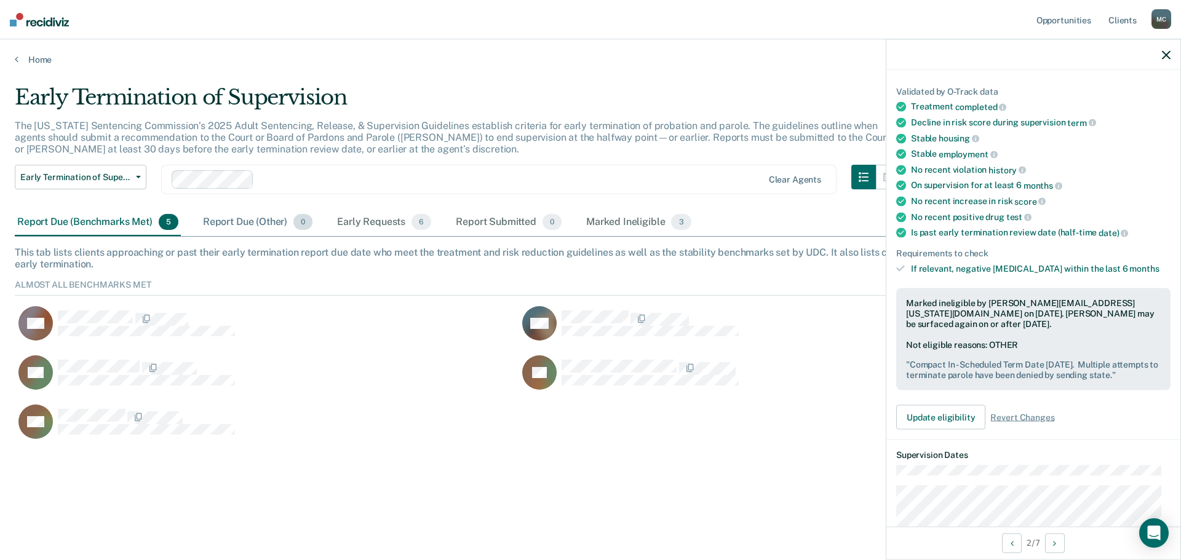
click at [263, 223] on div "Report Due (Other) 0" at bounding box center [257, 222] width 114 height 27
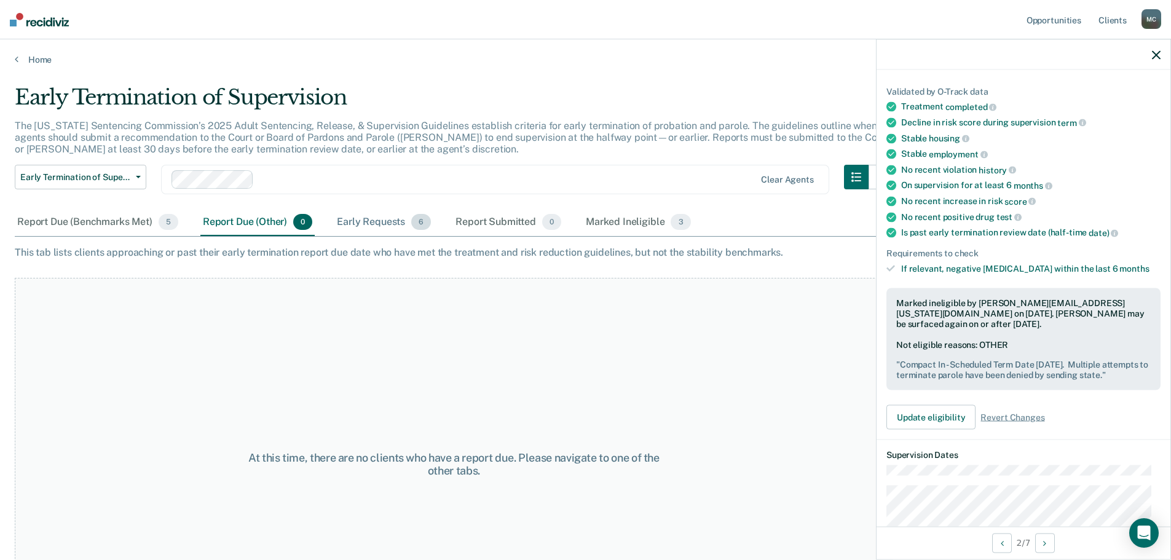
click at [379, 225] on div "Early Requests 6" at bounding box center [383, 222] width 99 height 27
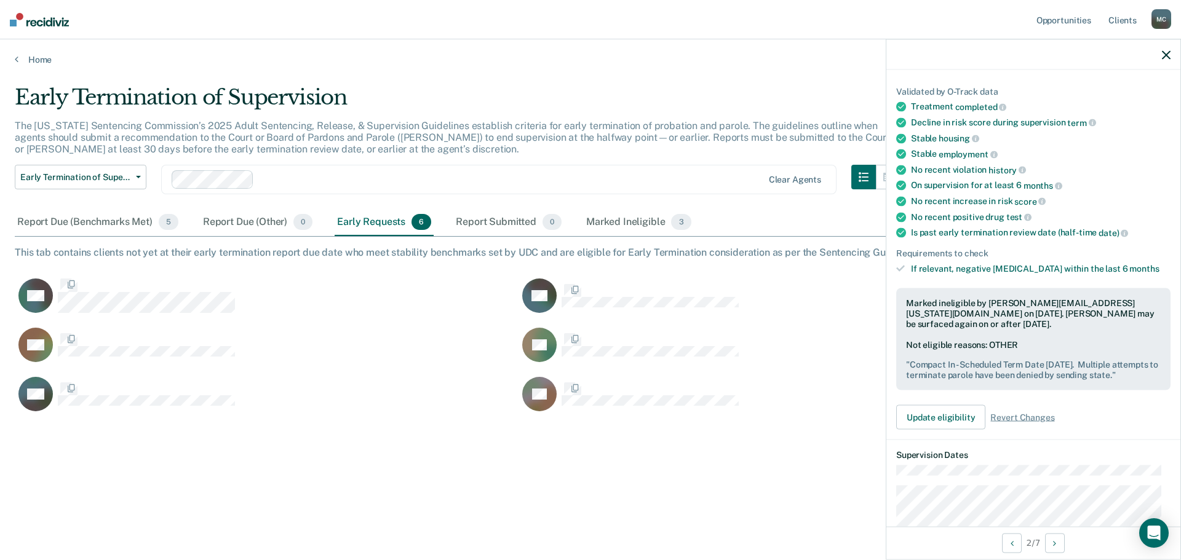
scroll to position [374, 1142]
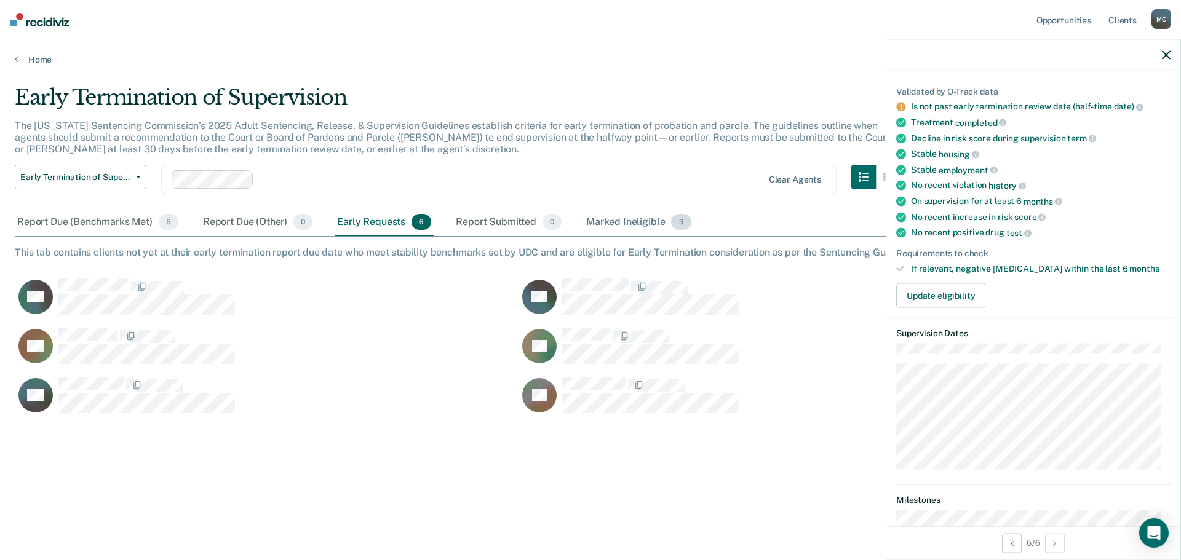
click at [611, 218] on div "Marked Ineligible 3" at bounding box center [639, 222] width 110 height 27
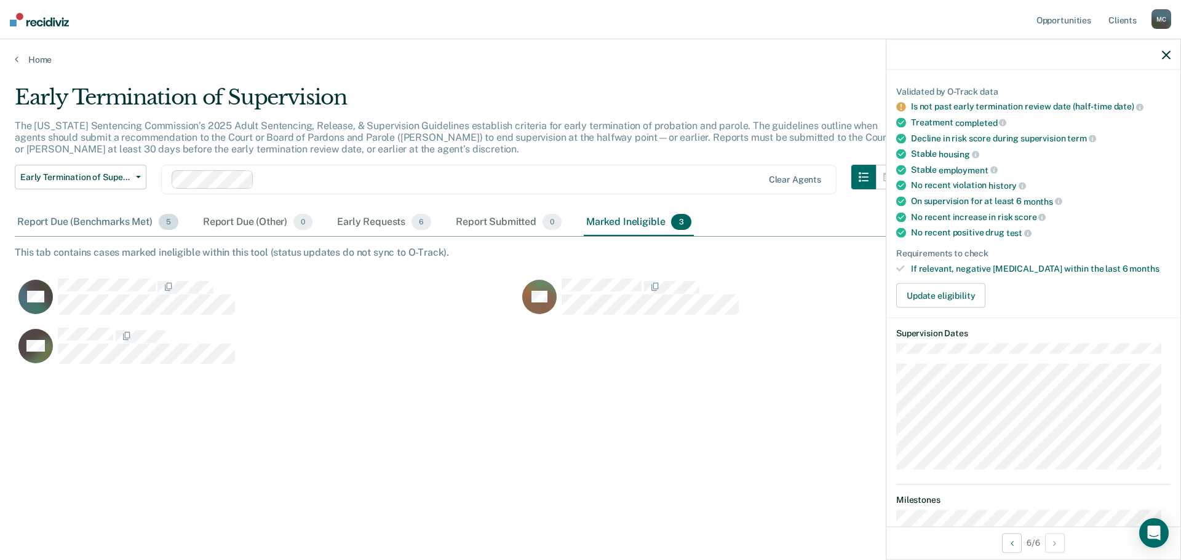
click at [84, 221] on div "Report Due (Benchmarks Met) 5" at bounding box center [98, 222] width 166 height 27
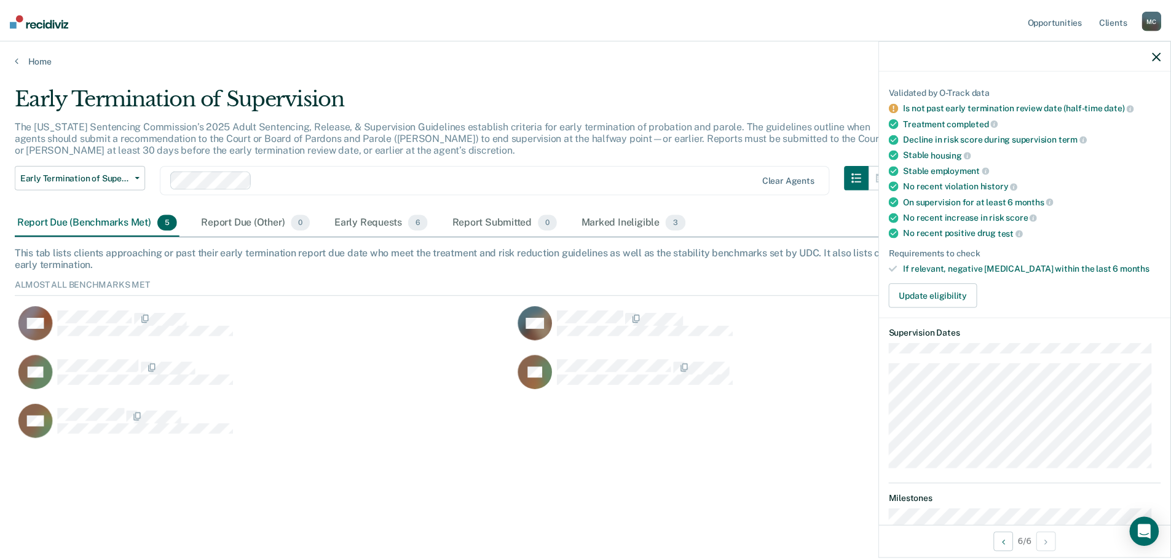
scroll to position [164, 1142]
